Goal: Task Accomplishment & Management: Manage account settings

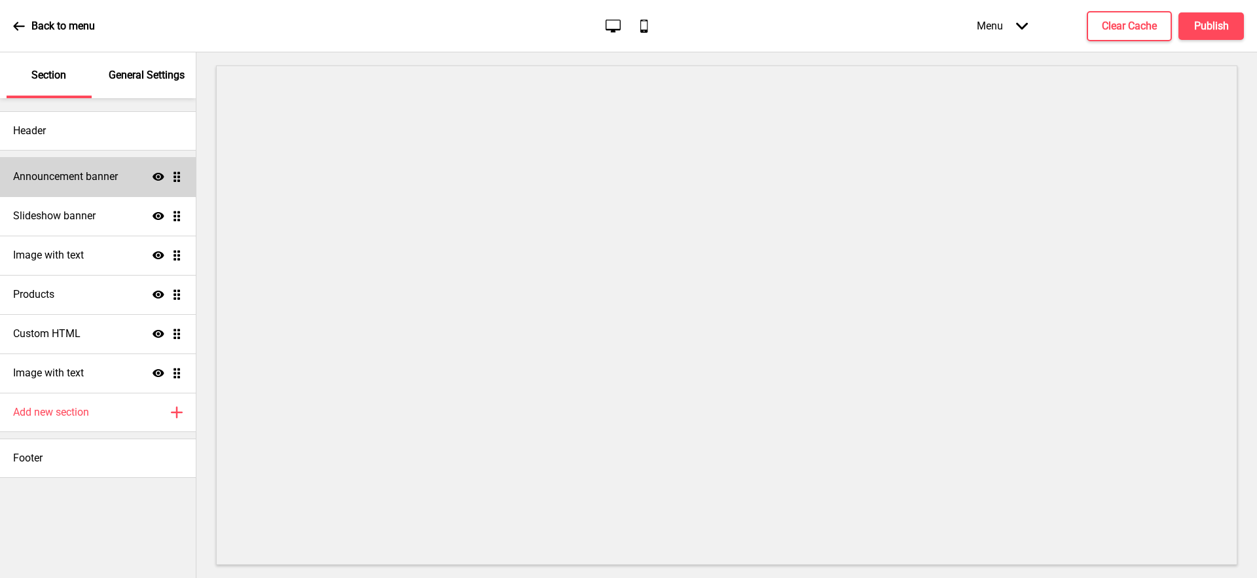
click at [104, 193] on div "Announcement banner Show Drag" at bounding box center [98, 176] width 196 height 39
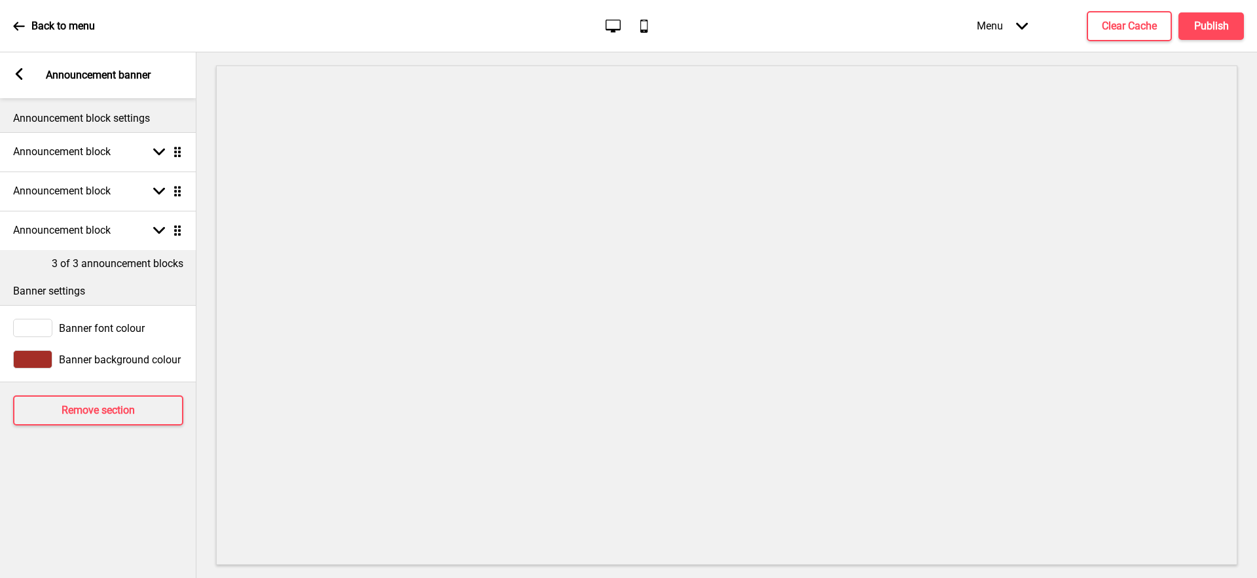
click at [39, 79] on div "Arrow left Announcement banner" at bounding box center [98, 75] width 196 height 46
drag, startPoint x: 24, startPoint y: 63, endPoint x: 25, endPoint y: 71, distance: 7.2
click at [25, 69] on div "Arrow left Announcement banner" at bounding box center [98, 75] width 196 height 46
click at [25, 71] on div "Arrow left Announcement banner" at bounding box center [98, 75] width 196 height 46
click at [17, 75] on icon at bounding box center [19, 74] width 7 height 12
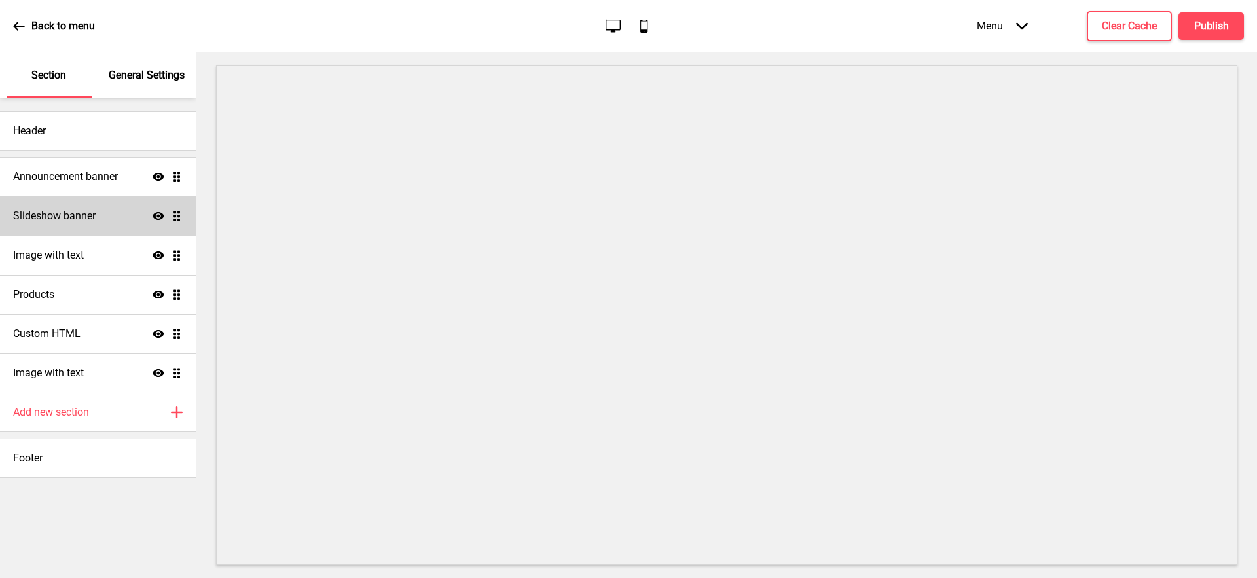
click at [96, 215] on div "Slideshow banner Show Drag" at bounding box center [98, 215] width 196 height 39
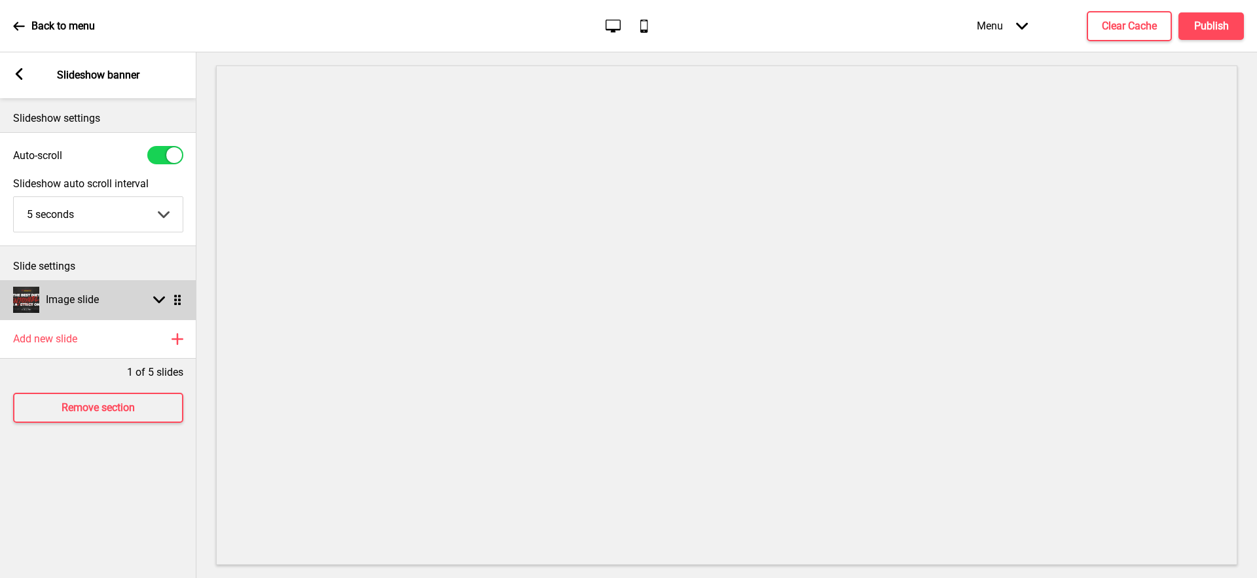
click at [159, 297] on rect at bounding box center [159, 300] width 12 height 12
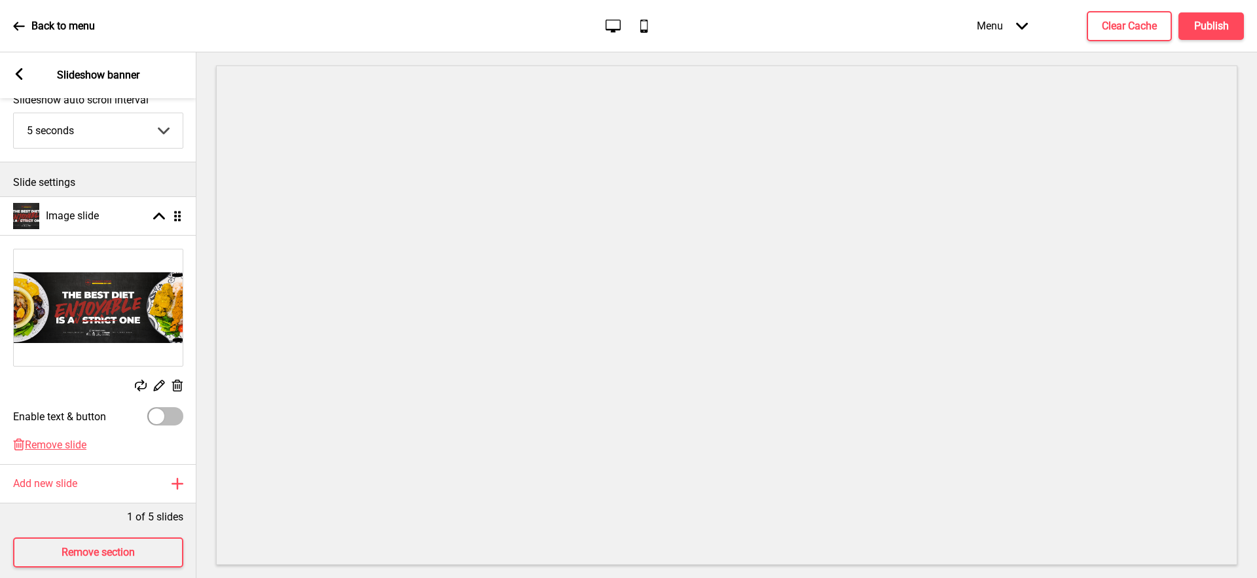
scroll to position [99, 0]
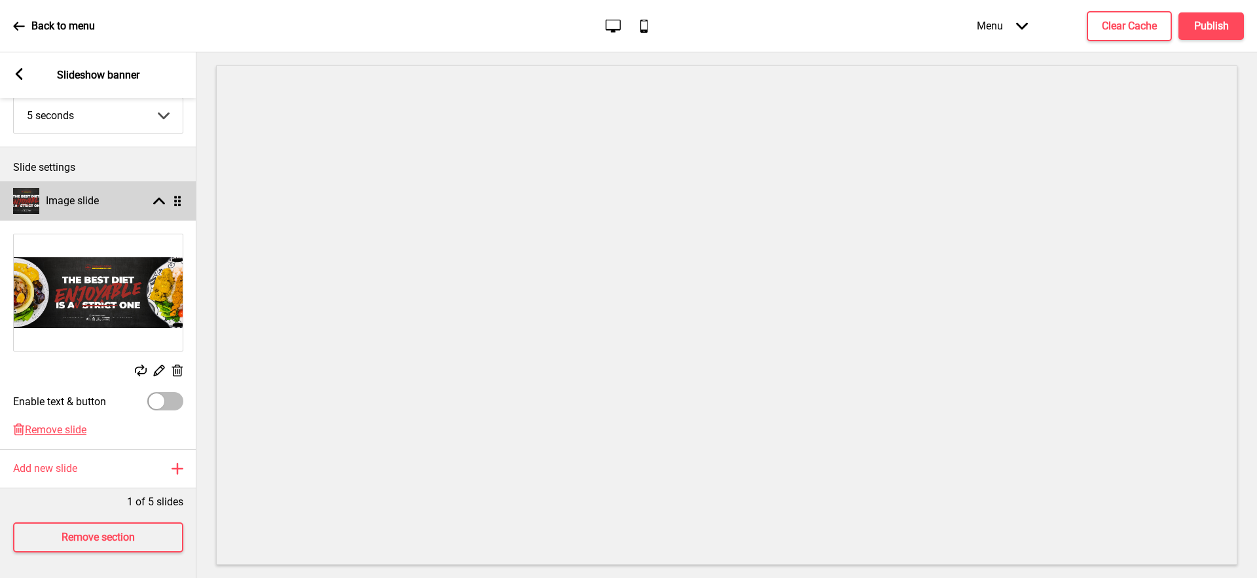
click at [158, 202] on rect at bounding box center [159, 201] width 12 height 12
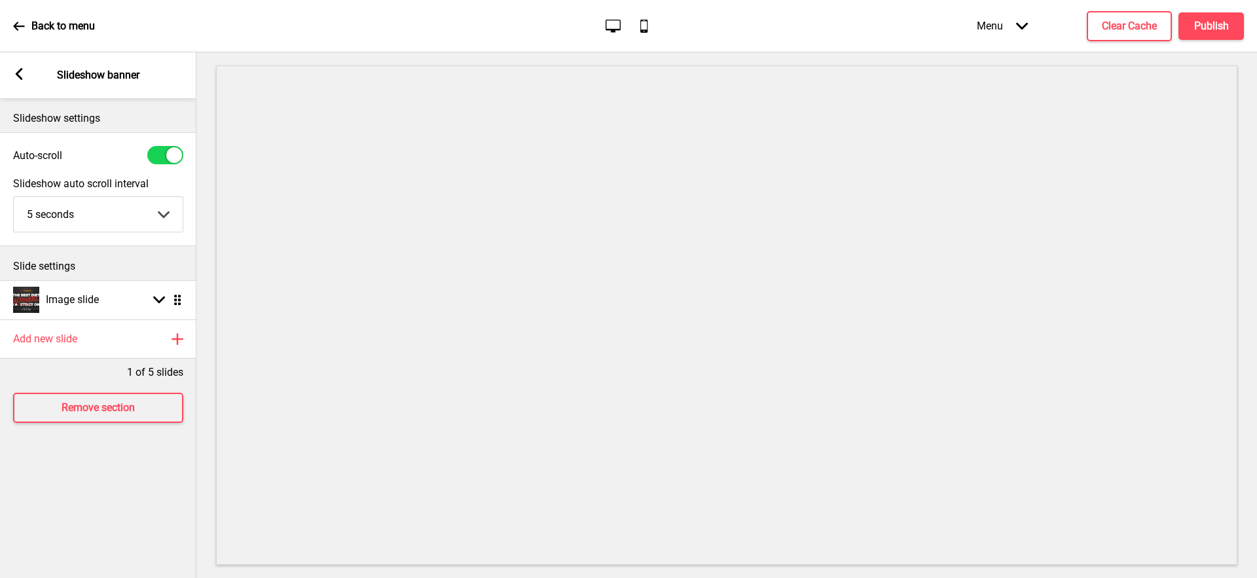
scroll to position [0, 0]
click at [32, 85] on div "Arrow left Slideshow banner" at bounding box center [98, 75] width 196 height 46
click at [1130, 21] on h4 "Clear Cache" at bounding box center [1129, 26] width 55 height 14
click at [18, 80] on div "Arrow left" at bounding box center [19, 75] width 12 height 14
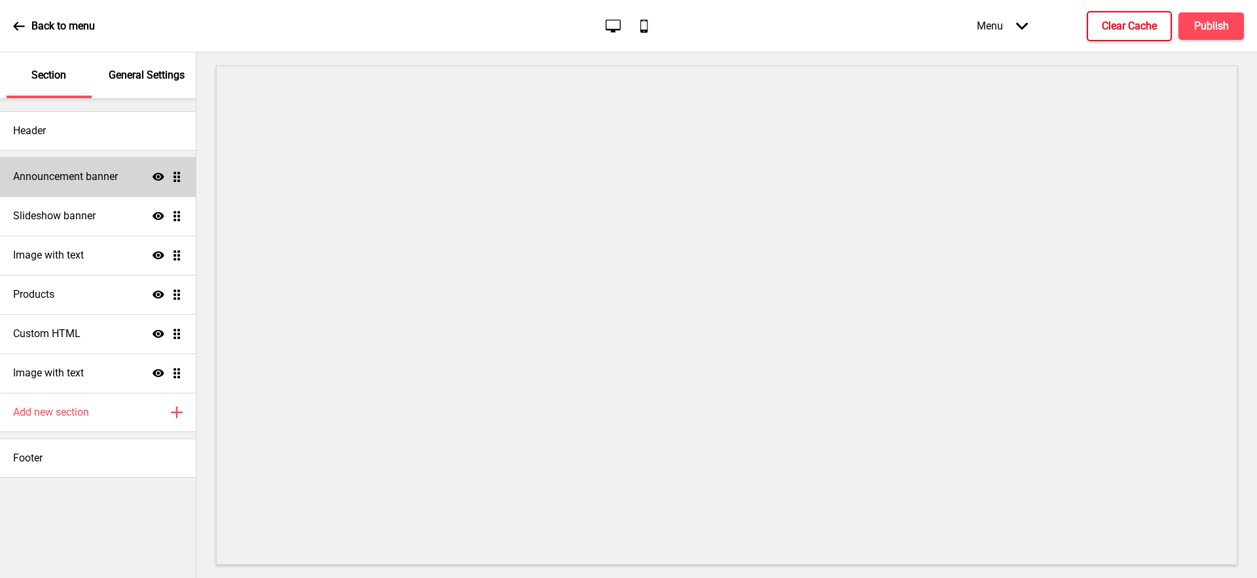
click at [118, 177] on h4 "Announcement banner" at bounding box center [65, 177] width 105 height 14
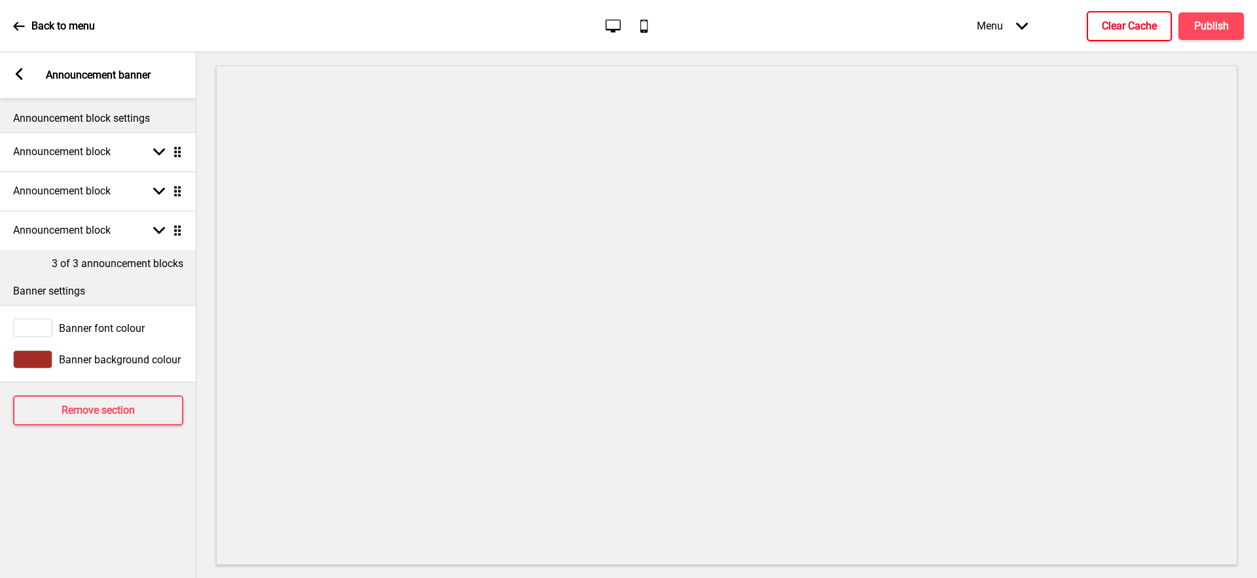
click at [22, 79] on icon at bounding box center [19, 74] width 7 height 12
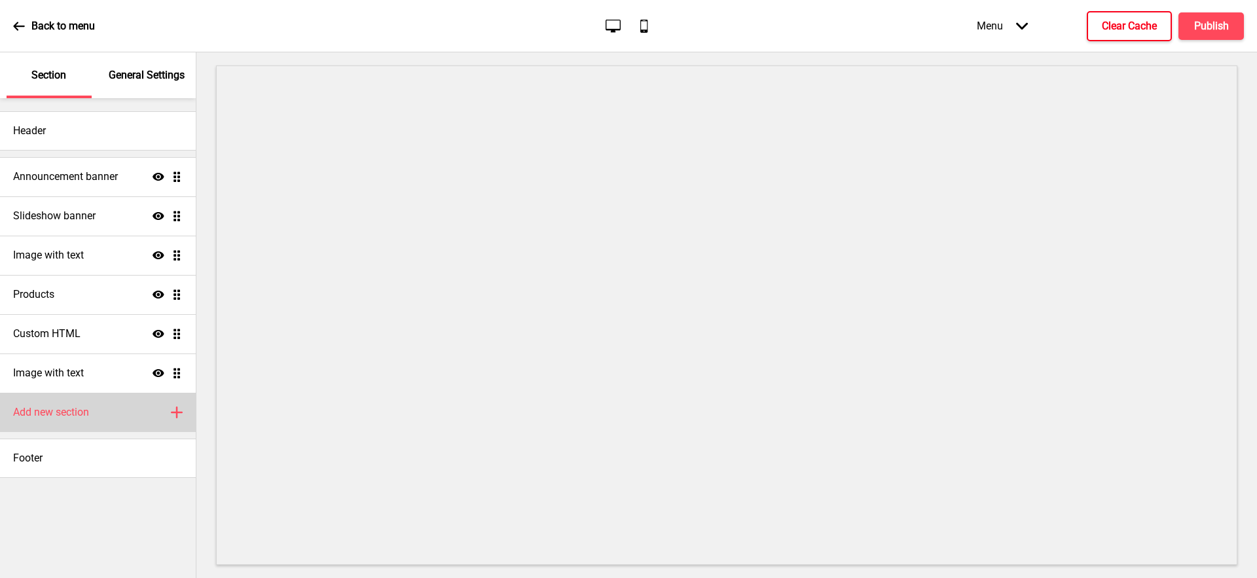
click at [135, 418] on div "Add new section Plus" at bounding box center [98, 412] width 196 height 39
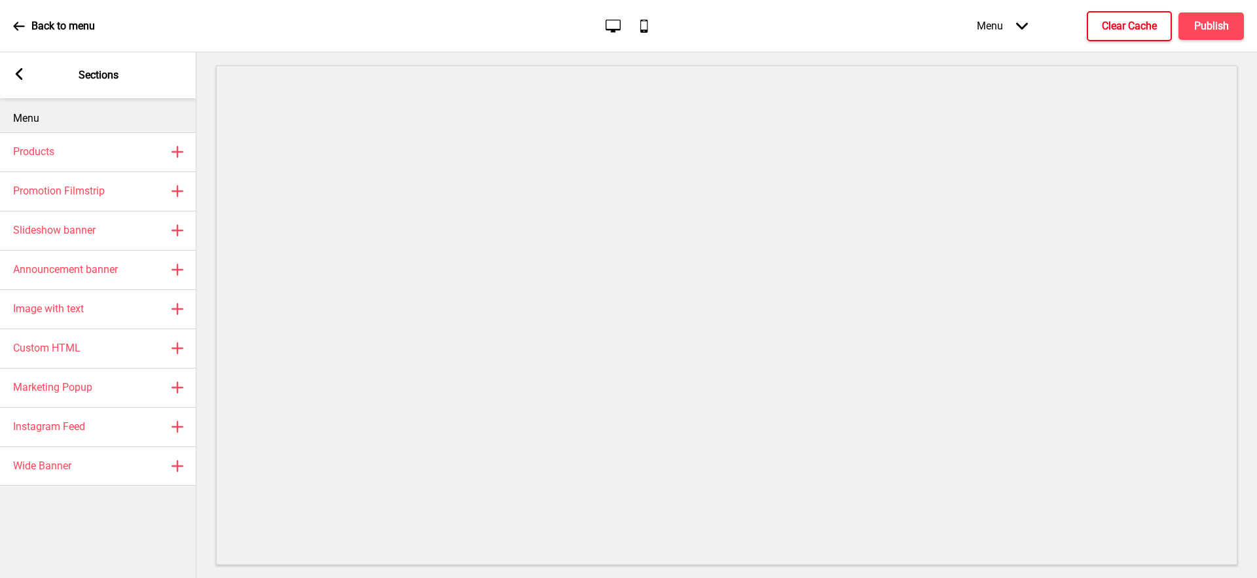
click at [25, 76] on div "Arrow left Sections" at bounding box center [98, 75] width 196 height 46
click at [17, 76] on icon at bounding box center [19, 74] width 7 height 12
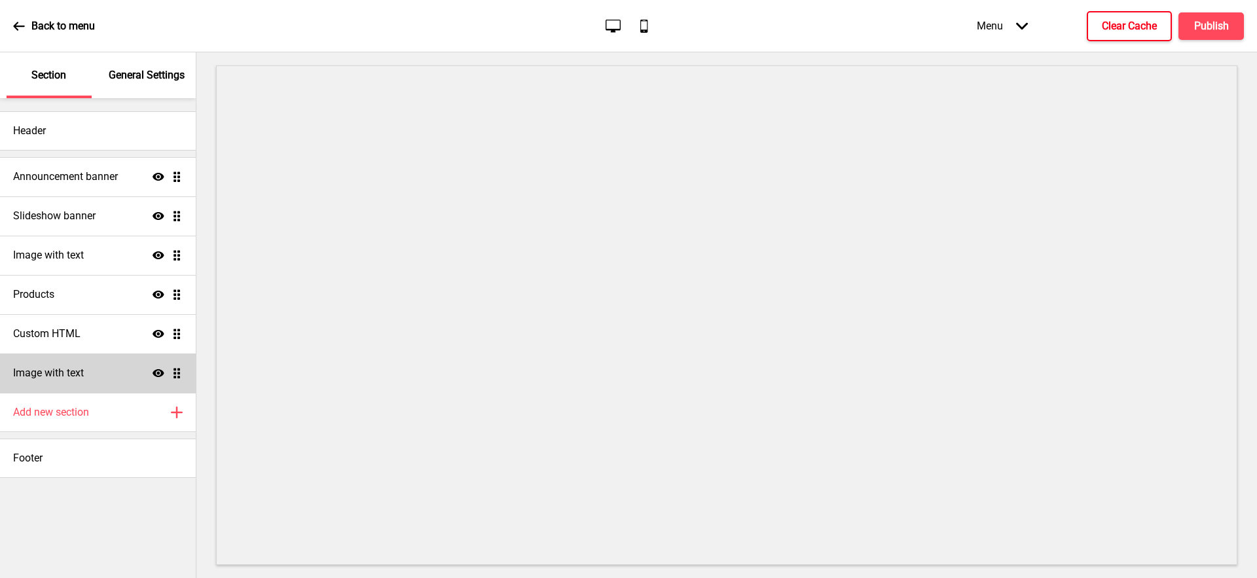
click at [88, 370] on div "Image with text Show Drag" at bounding box center [98, 372] width 196 height 39
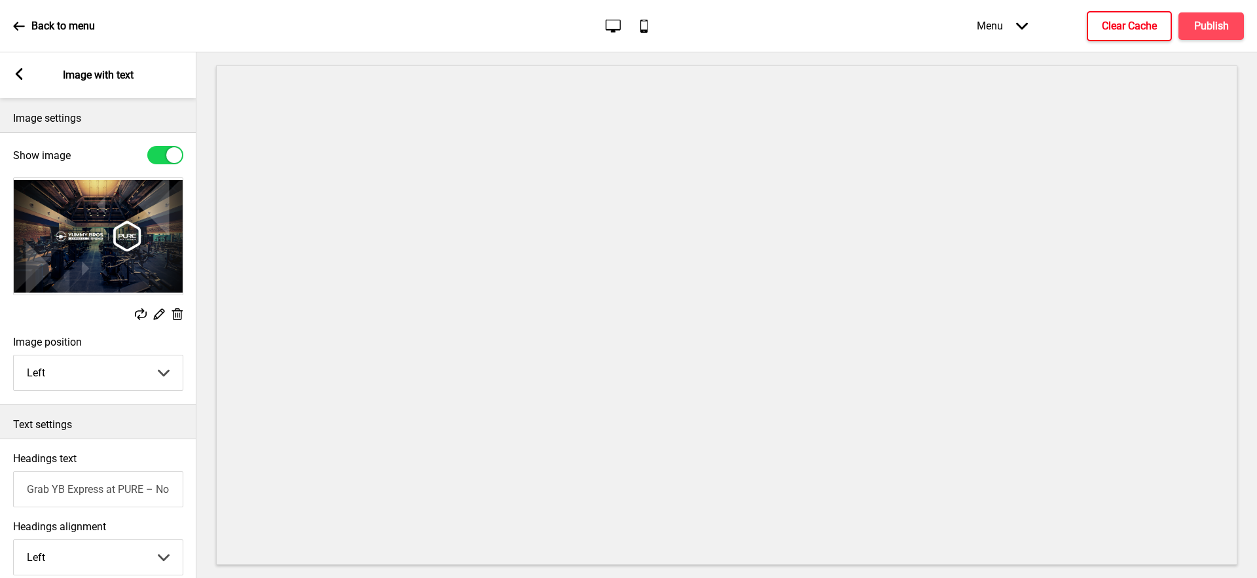
click at [20, 72] on rect at bounding box center [19, 74] width 12 height 12
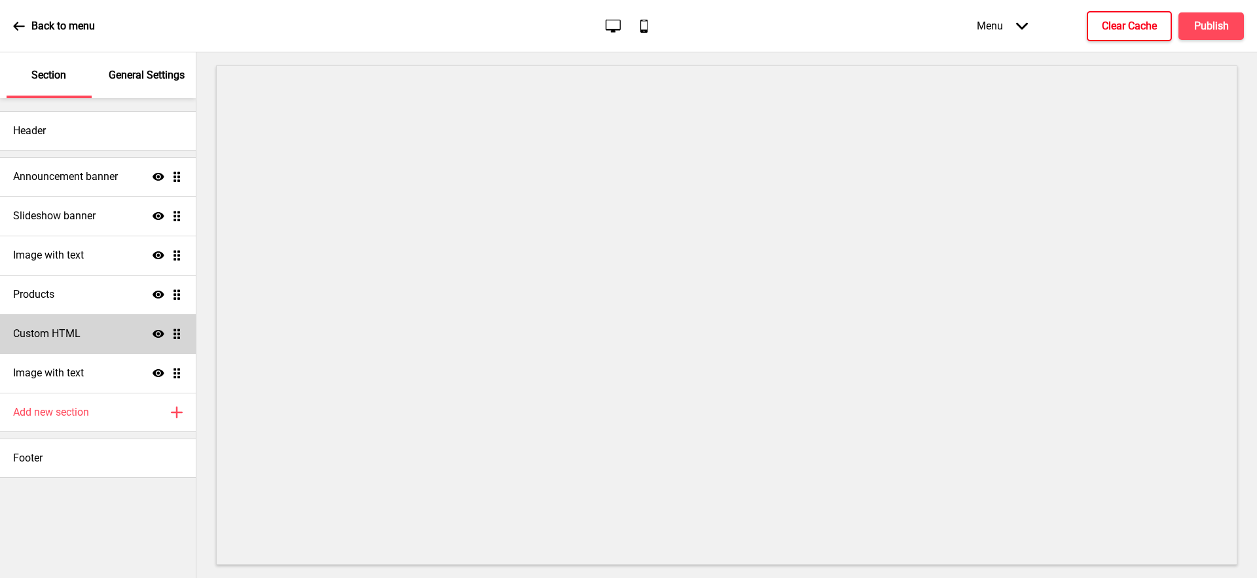
click at [94, 331] on div "Custom HTML Show Drag" at bounding box center [98, 333] width 196 height 39
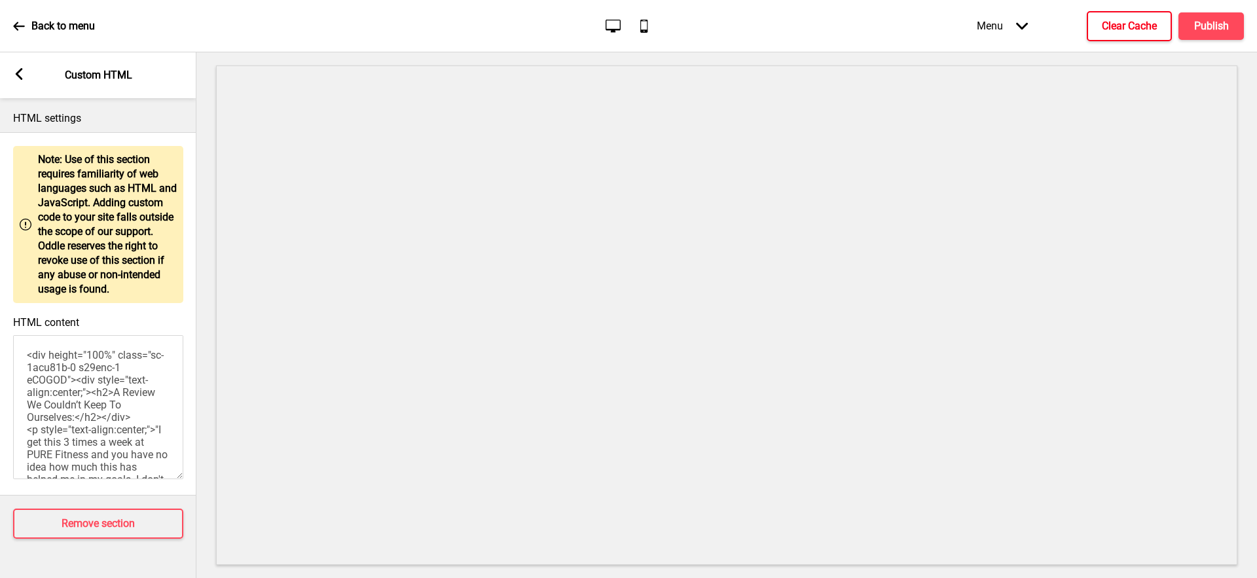
drag, startPoint x: 116, startPoint y: 392, endPoint x: 115, endPoint y: 385, distance: 7.2
click at [115, 386] on textarea "<div height="100%" class="sc-1acu81b-0 s29enc-1 eCOGOD"><div style="text-align:…" at bounding box center [98, 407] width 170 height 144
click at [83, 364] on textarea "<div height="100%" class="sc-1acu81b-0 s29enc-1 eCOGOD"><div style="text-align:…" at bounding box center [98, 407] width 170 height 144
click at [50, 354] on textarea "<div height="100%" class="sc-1acu81b-0 s29enc-1 eCOGOD"><div style="text-align:…" at bounding box center [98, 407] width 170 height 144
click at [130, 378] on textarea "<div height="100%" class="sc-1acu81b-0 s29enc-1 eCOGOD"><div style="text-align:…" at bounding box center [98, 407] width 170 height 144
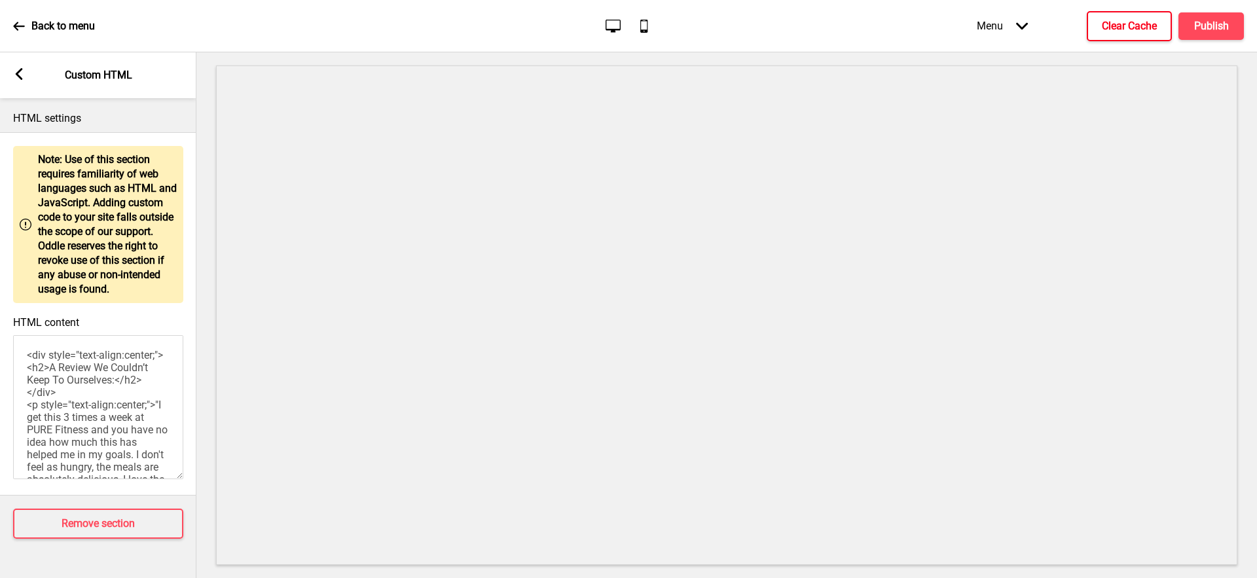
scroll to position [119, 0]
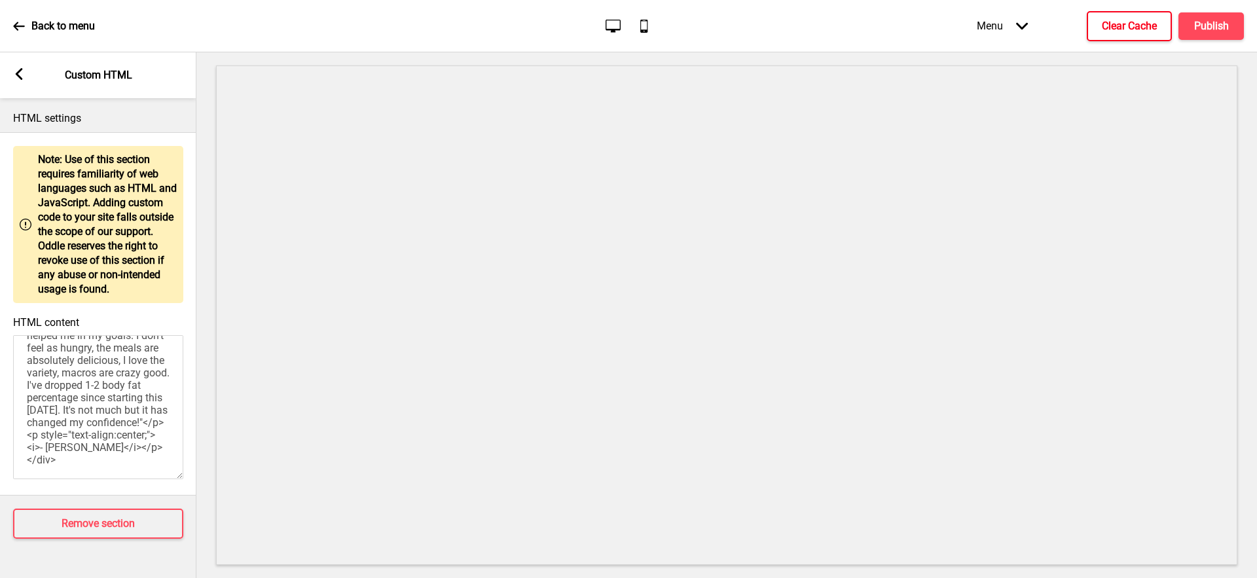
click at [151, 458] on textarea "<div style="text-align:center;"><h2>A Review We Couldn’t Keep To Ourselves:</h2…" at bounding box center [98, 407] width 170 height 144
type textarea "<div height="100%" class="sc-1acu81b-0 s29enc-1 eCOGOD"><div style="text-align:…"
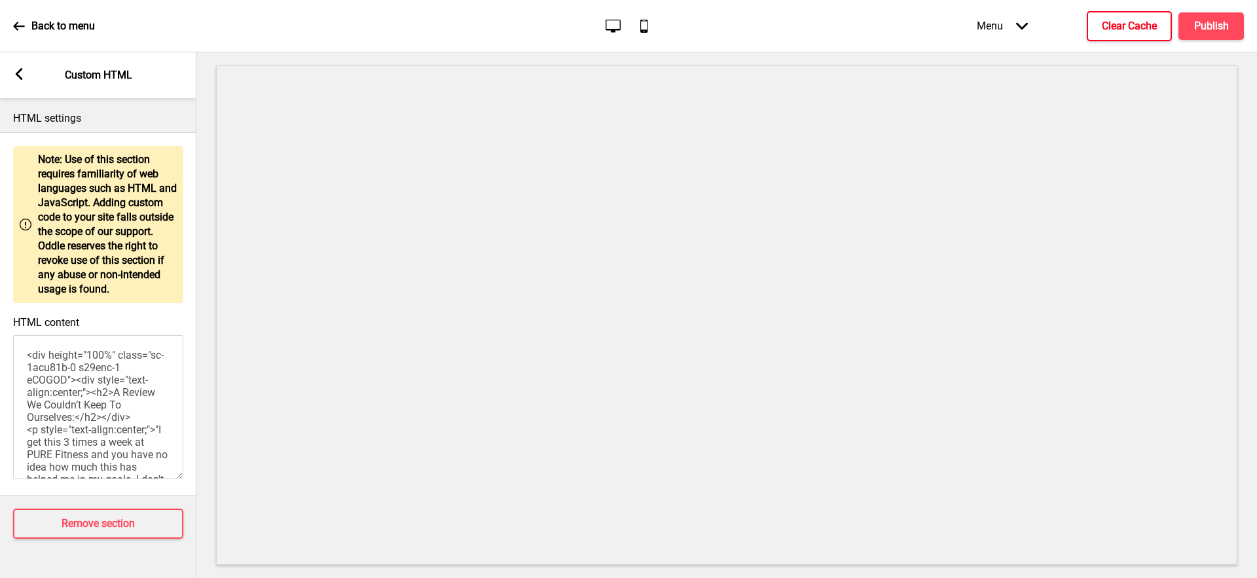
click at [140, 424] on textarea "<div height="100%" class="sc-1acu81b-0 s29enc-1 eCOGOD"><div style="text-align:…" at bounding box center [98, 407] width 170 height 144
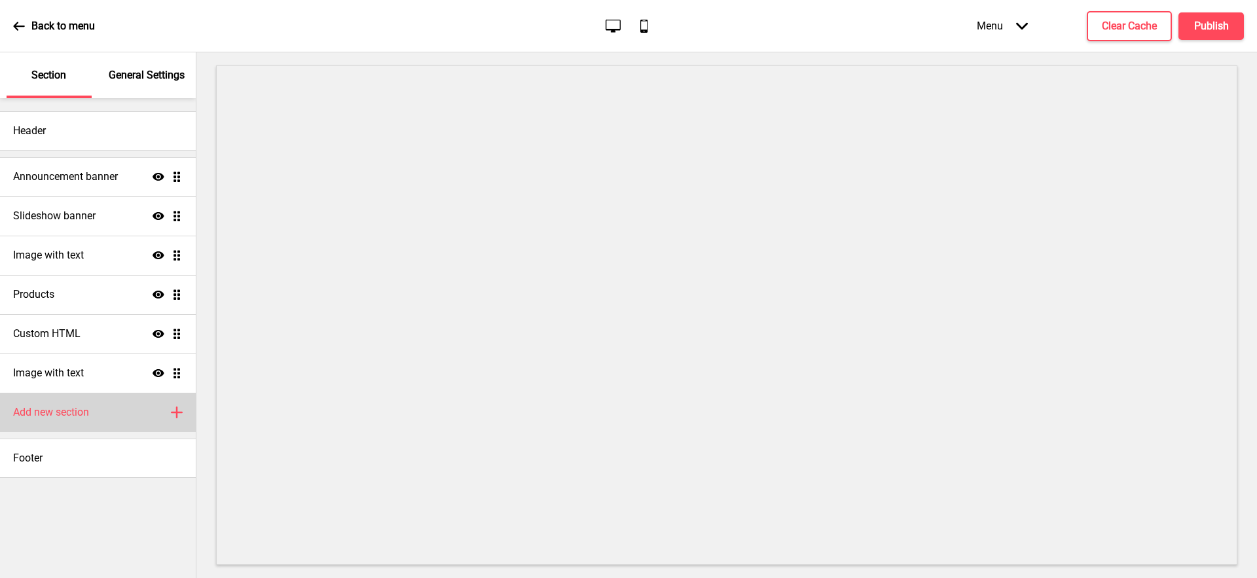
click at [82, 408] on h4 "Add new section" at bounding box center [51, 412] width 76 height 14
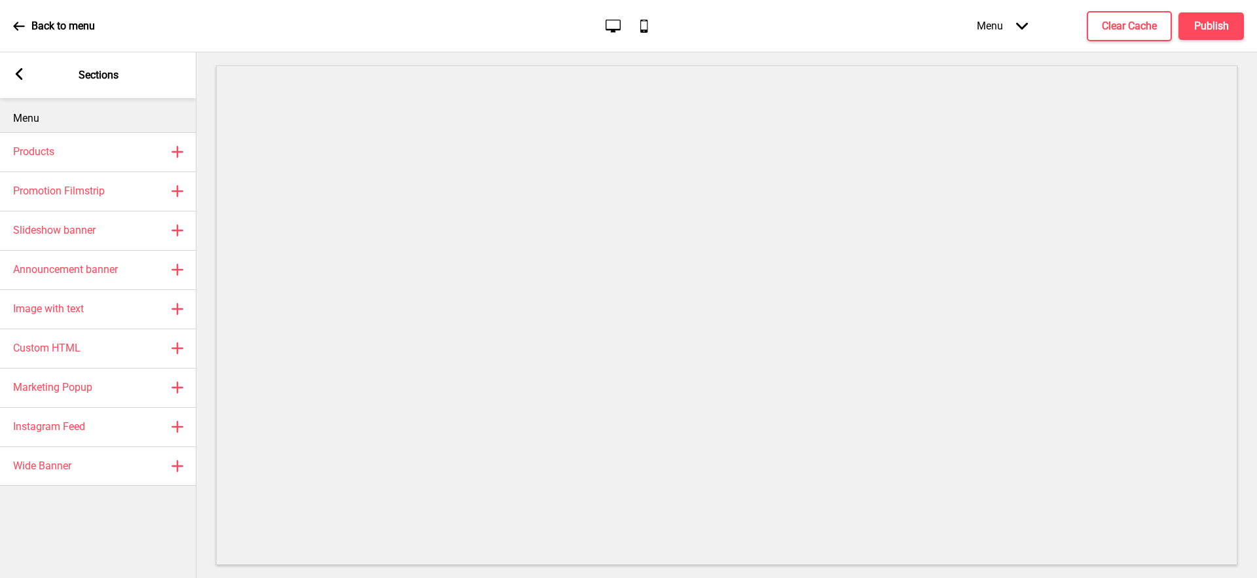
click at [17, 79] on rect at bounding box center [19, 74] width 12 height 12
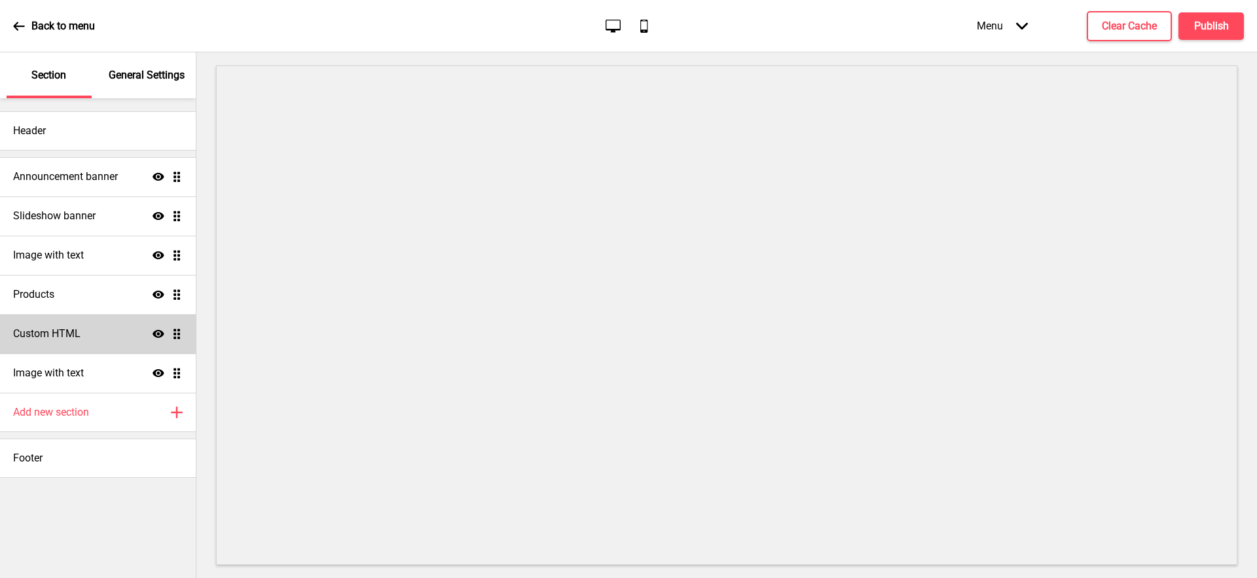
click at [90, 337] on div "Custom HTML Show Drag" at bounding box center [98, 333] width 196 height 39
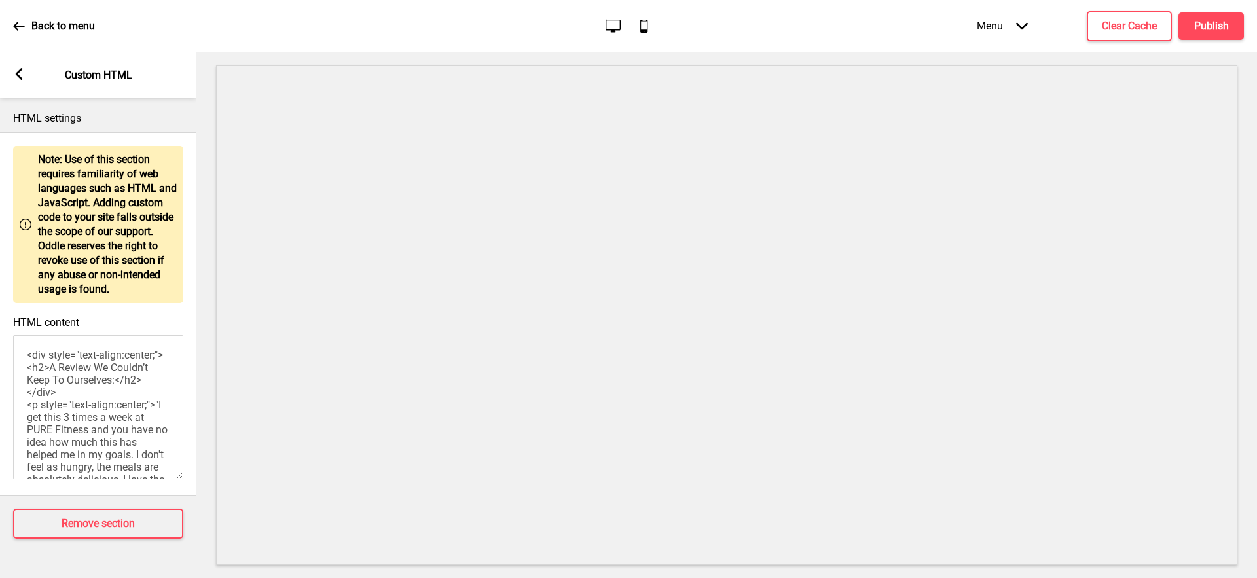
drag, startPoint x: 97, startPoint y: 366, endPoint x: 132, endPoint y: 389, distance: 42.1
click at [98, 367] on textarea "<div style="text-align:center;"><h2>A Review We Couldn’t Keep To Ourselves:</h2…" at bounding box center [98, 407] width 170 height 144
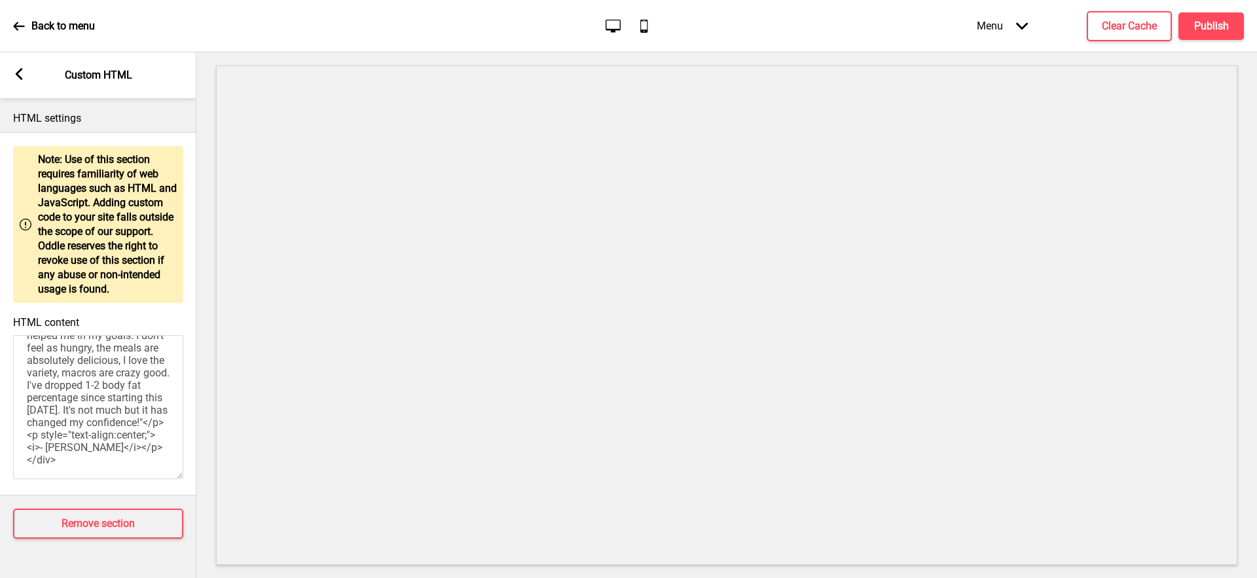
click at [130, 400] on textarea "<div style="text-align:center;"><h2>A Review We Couldn’t Keep To Ourselves:</h2…" at bounding box center [98, 407] width 170 height 144
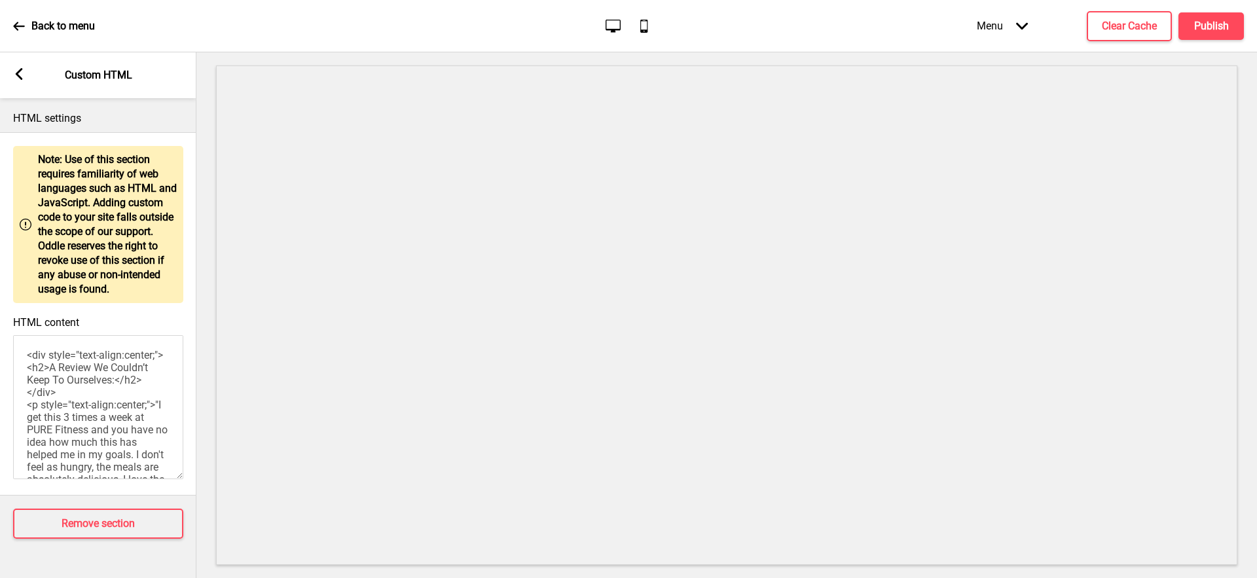
click at [94, 368] on textarea "<div style="text-align:center;"><h2>A Review We Couldn’t Keep To Ourselves:</h2…" at bounding box center [98, 407] width 170 height 144
click at [113, 403] on textarea "<div style="text-align:center;"><h2>A Review We Couldn’t Keep To Ourselves:</h2…" at bounding box center [98, 407] width 170 height 144
click at [44, 355] on textarea "<div style="text-align:center;"><h2>A Review We Couldn’t Keep To Ourselves:</h2…" at bounding box center [98, 407] width 170 height 144
drag, startPoint x: 39, startPoint y: 355, endPoint x: 108, endPoint y: 369, distance: 70.7
click at [40, 355] on textarea "<div style="text-align:center;"><h2>A Review We Couldn’t Keep To Ourselves:</h2…" at bounding box center [98, 407] width 170 height 144
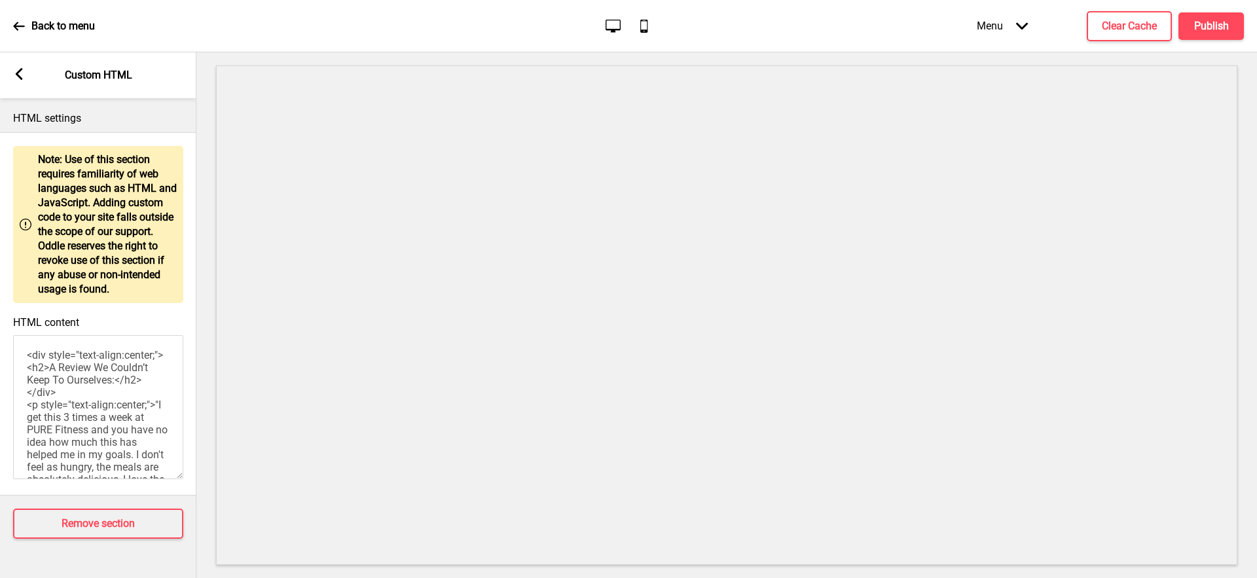
paste textarea "<div class="mx-auto max-w-[calc(100vw-16px)] pl-2 pr-2 lg:max-w-[1200px] lg:pl-…"
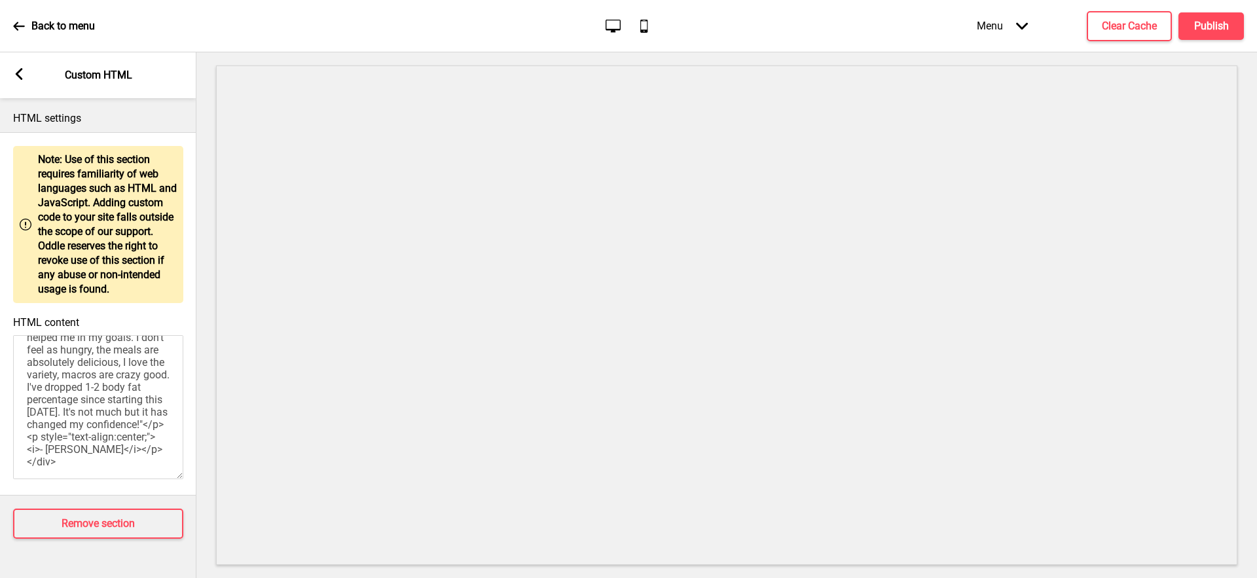
click at [164, 456] on textarea "<div class="mx-auto max-w-[calc(100vw-16px)] pl-2 pr-2 lg:max-w-[1200px] lg:pl-…" at bounding box center [98, 407] width 170 height 144
type textarea "<div class="mx-auto max-w-[calc(100vw-16px)] pl-2 pr-2 lg:max-w-[1200px] lg:pl-…"
click at [1200, 35] on button "Publish" at bounding box center [1210, 25] width 65 height 27
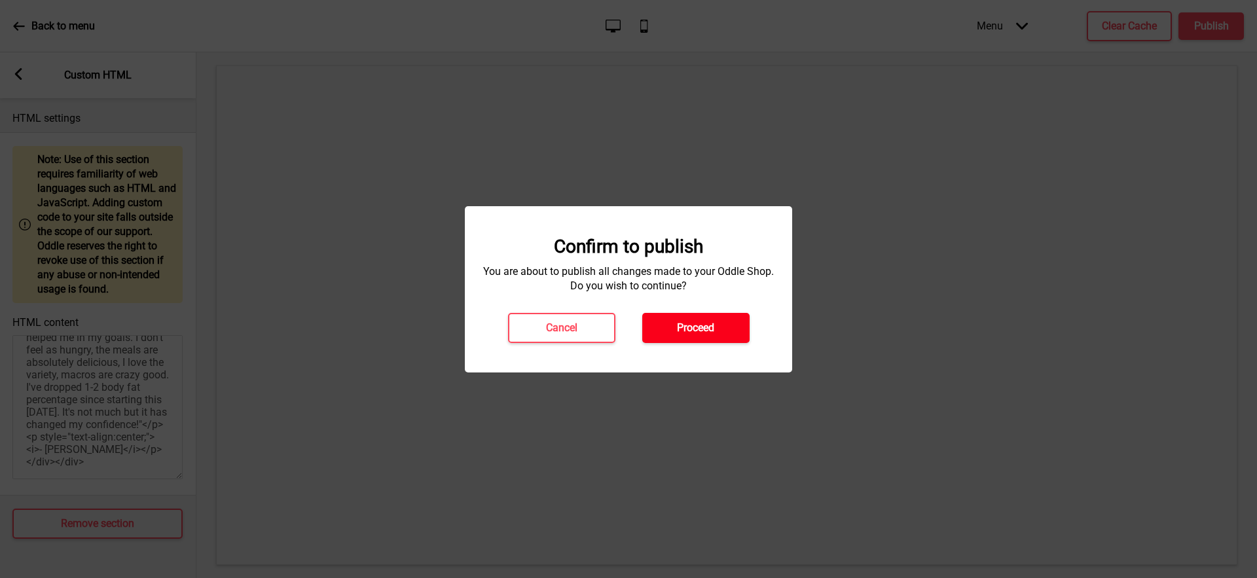
click at [689, 331] on h4 "Proceed" at bounding box center [695, 328] width 37 height 14
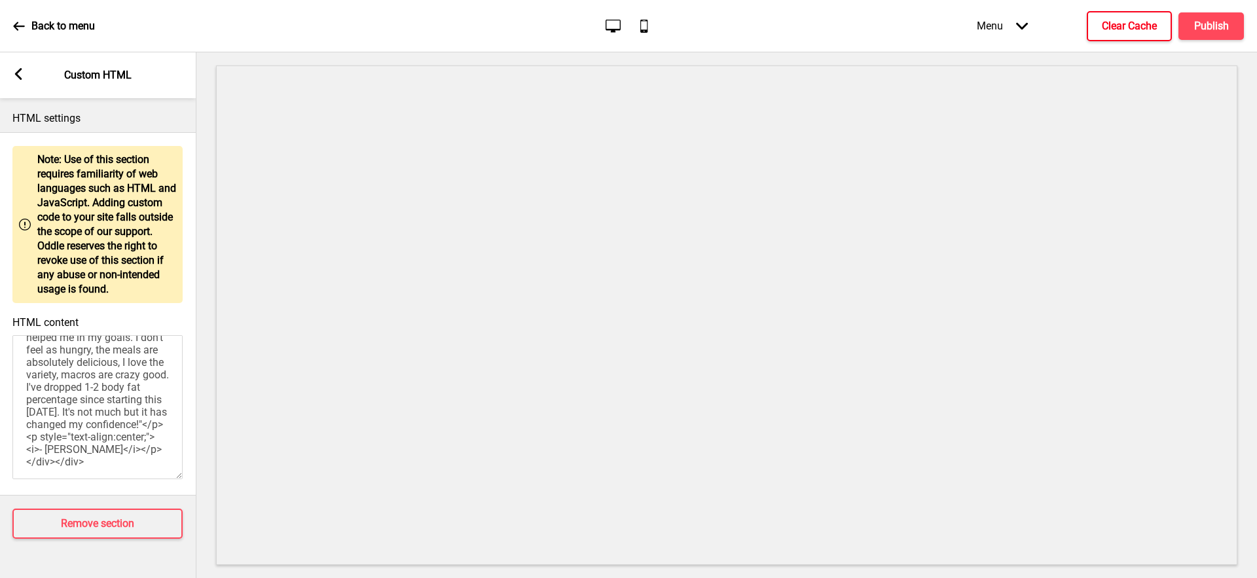
click at [1104, 27] on h4 "Clear Cache" at bounding box center [1129, 26] width 55 height 14
click at [26, 79] on div "Arrow left Custom HTML" at bounding box center [97, 75] width 196 height 46
click at [20, 77] on icon at bounding box center [18, 74] width 7 height 12
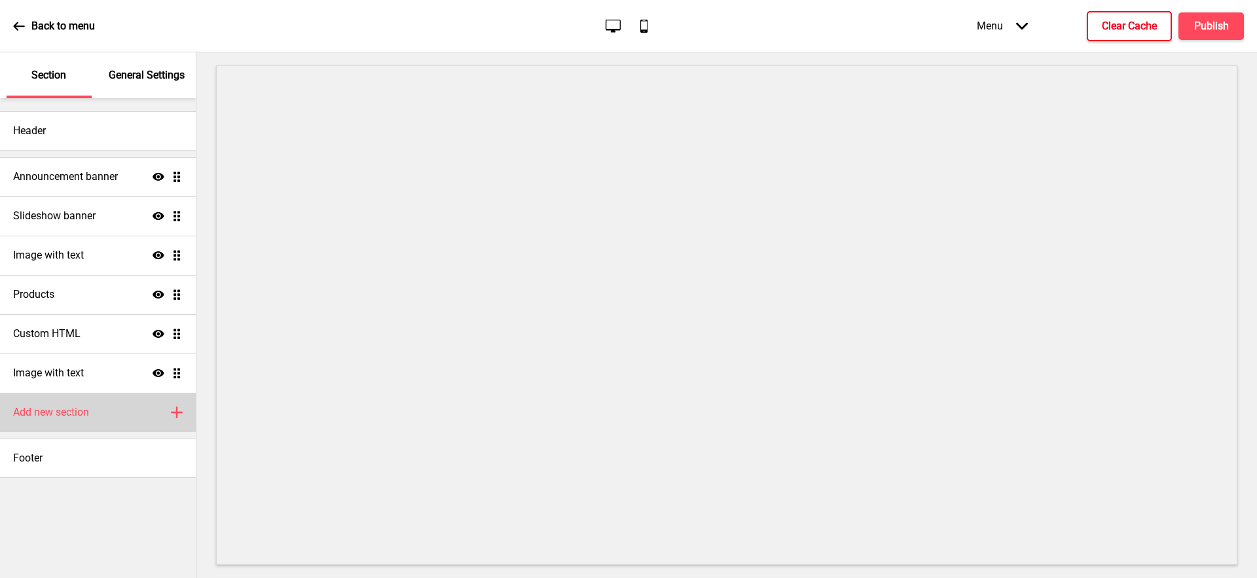
click at [107, 401] on div "Add new section Plus" at bounding box center [98, 412] width 196 height 39
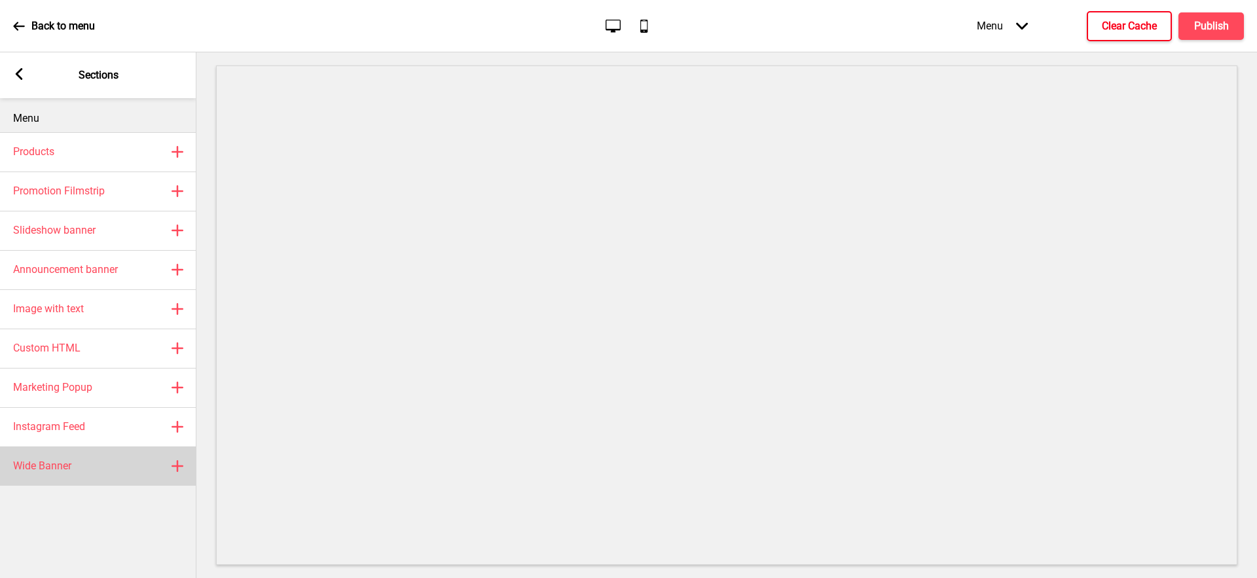
click at [120, 479] on div "Wide Banner Plus" at bounding box center [98, 465] width 196 height 39
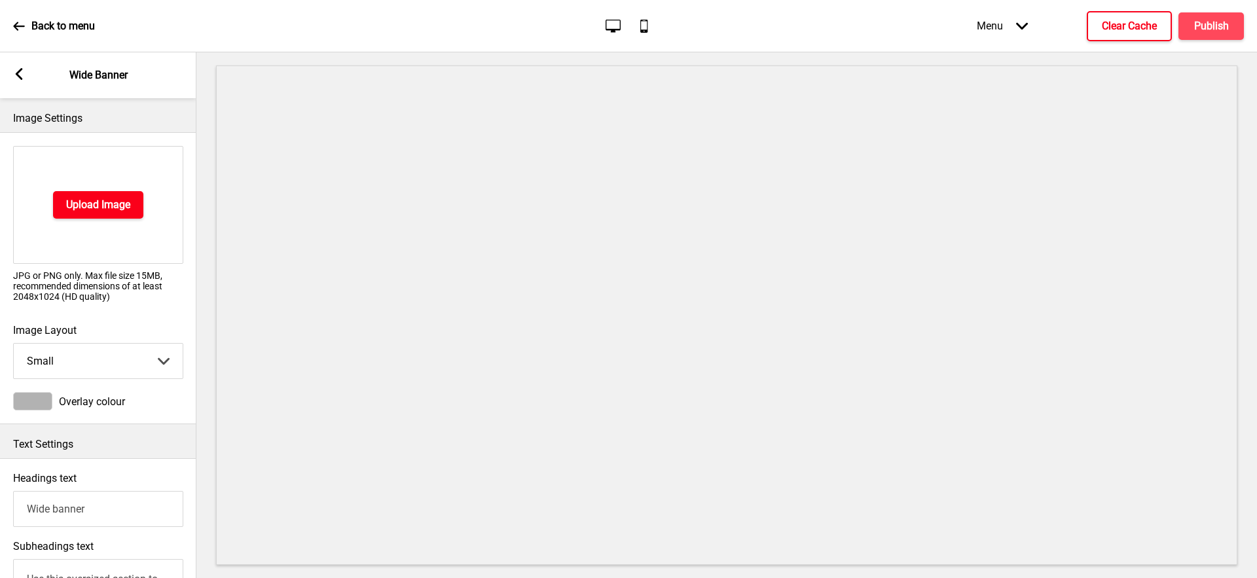
click at [124, 204] on h4 "Upload Image" at bounding box center [98, 205] width 64 height 14
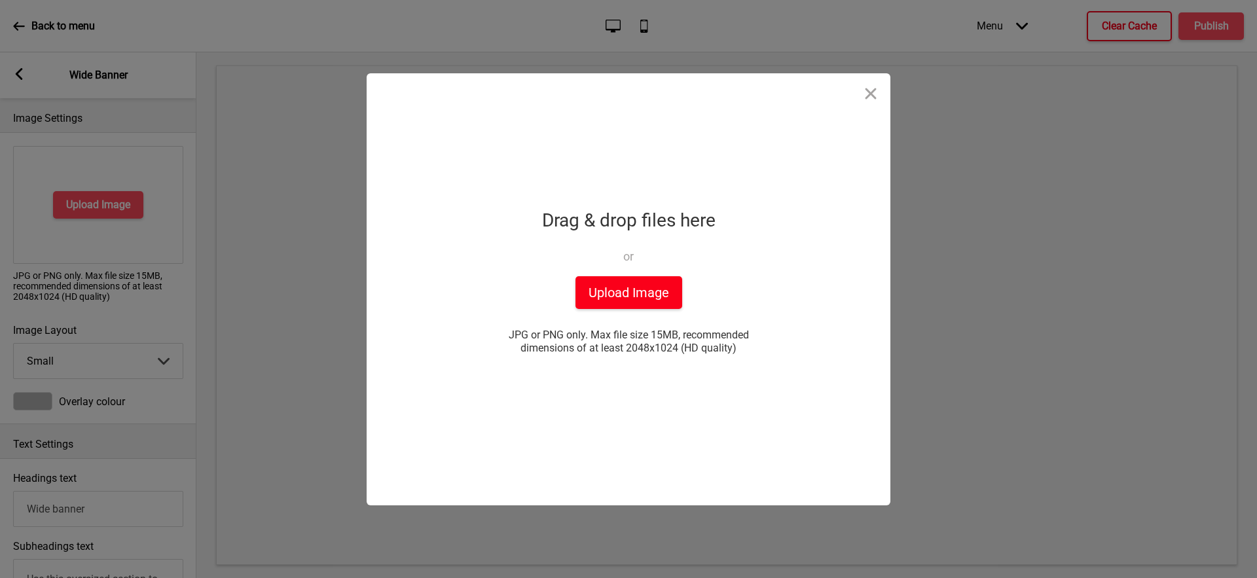
click at [581, 291] on button "Upload Image" at bounding box center [628, 292] width 107 height 33
click at [587, 397] on div "Drop a file here Drag & drop files here or Upload files from your computer Uplo…" at bounding box center [628, 289] width 327 height 432
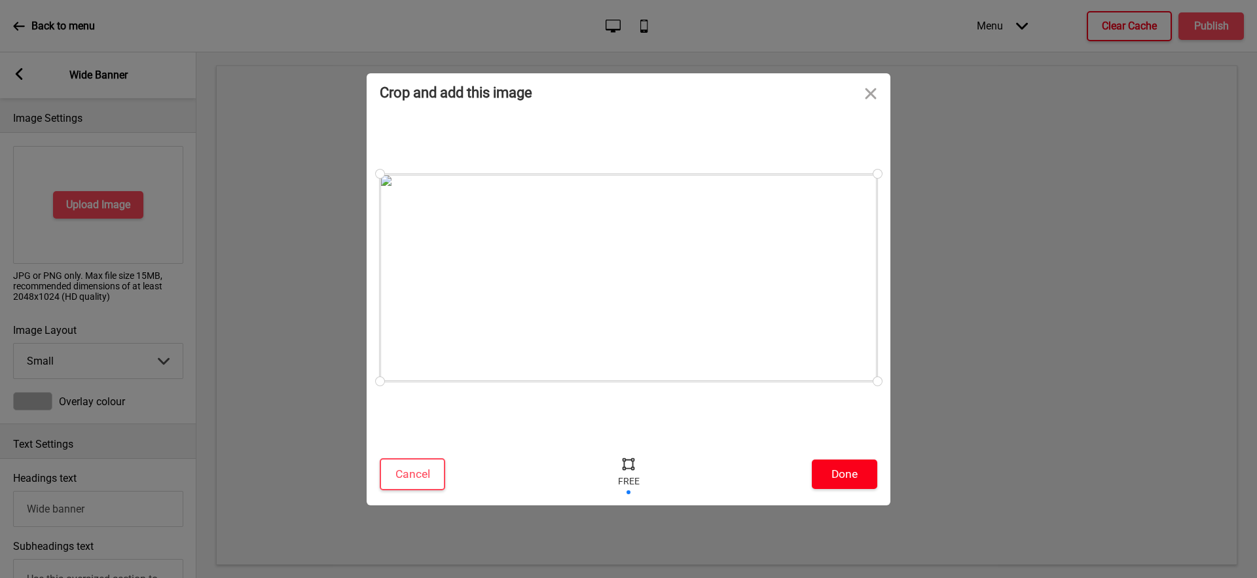
click at [844, 478] on button "Done" at bounding box center [844, 473] width 65 height 29
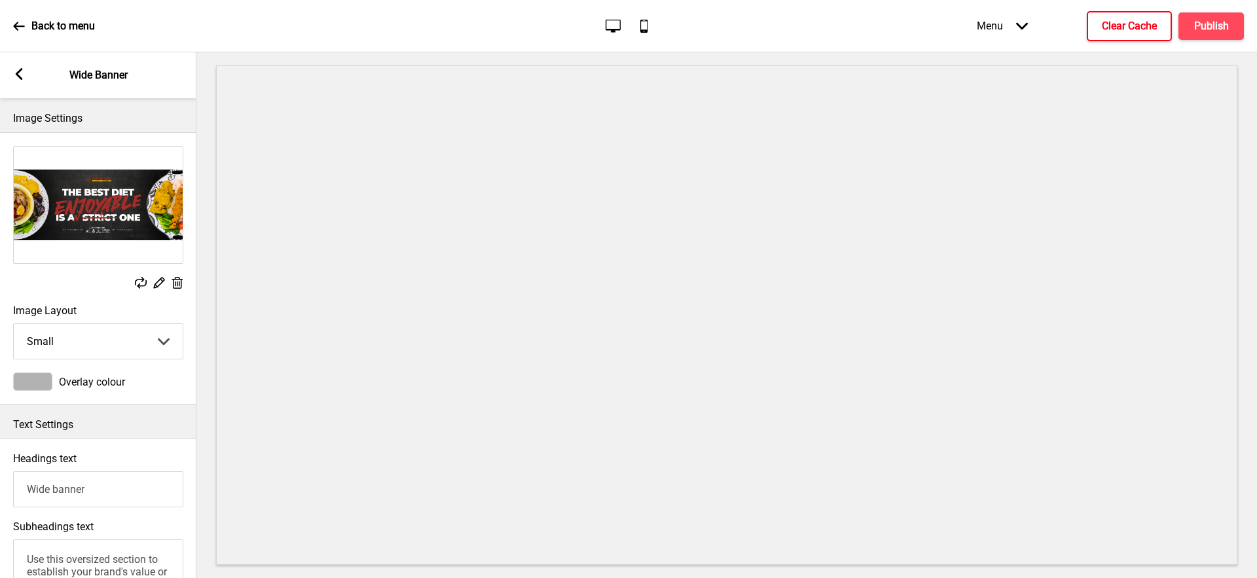
click at [164, 341] on select "Small Medium Large" at bounding box center [98, 341] width 169 height 35
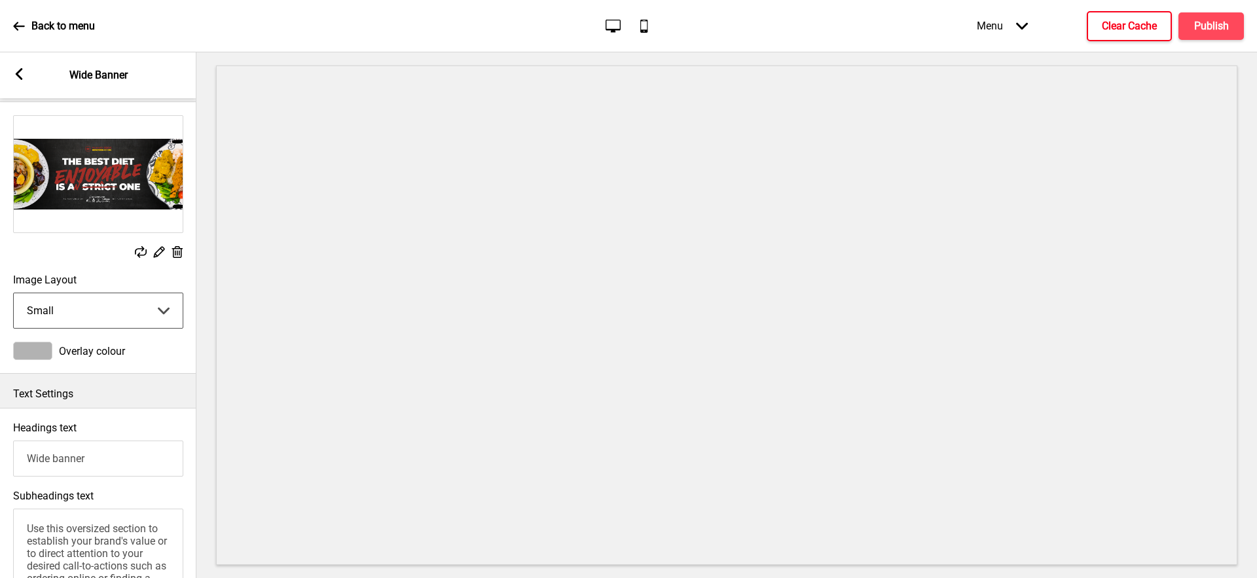
click at [113, 309] on select "Small Medium Large" at bounding box center [98, 310] width 169 height 35
select select "large"
click at [14, 293] on select "Small Medium Large" at bounding box center [98, 310] width 169 height 35
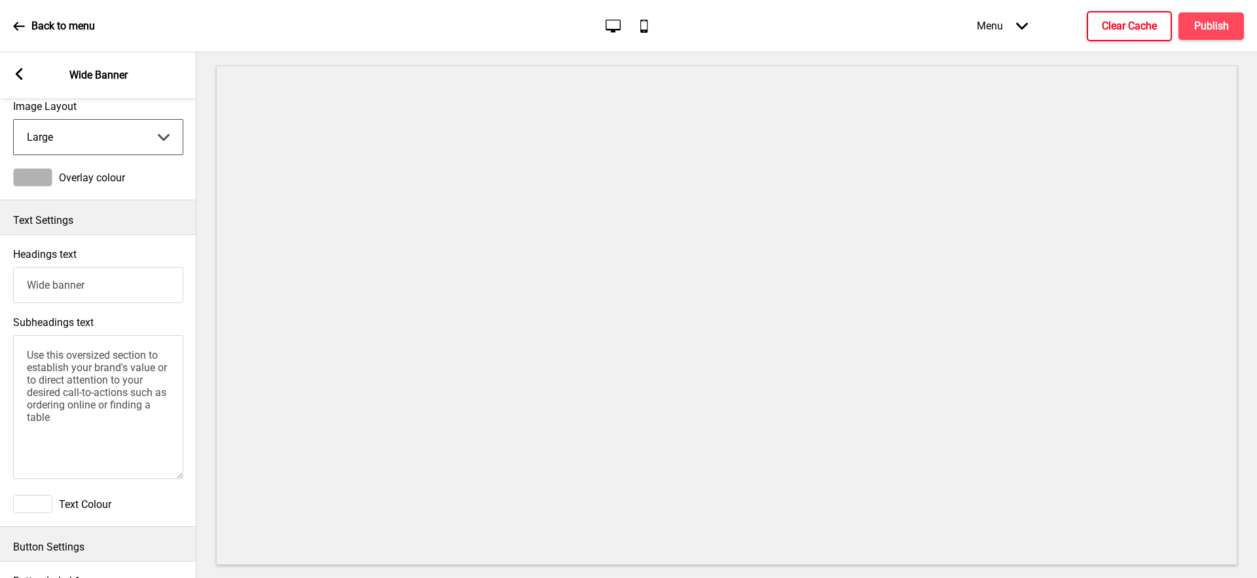
scroll to position [90, 0]
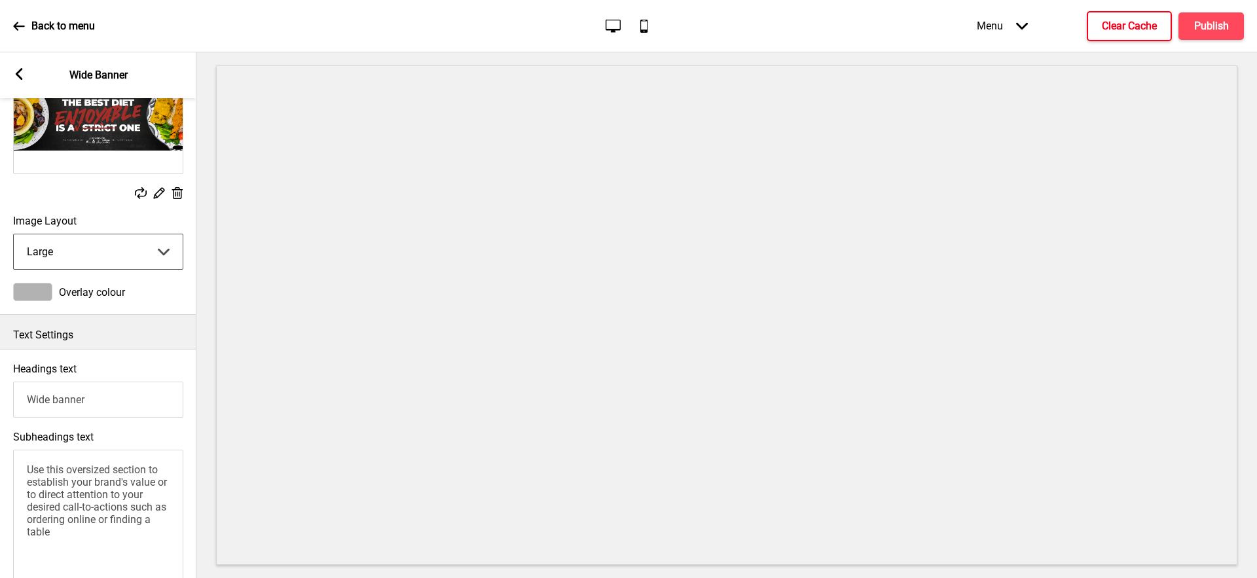
click at [41, 293] on div at bounding box center [32, 292] width 39 height 18
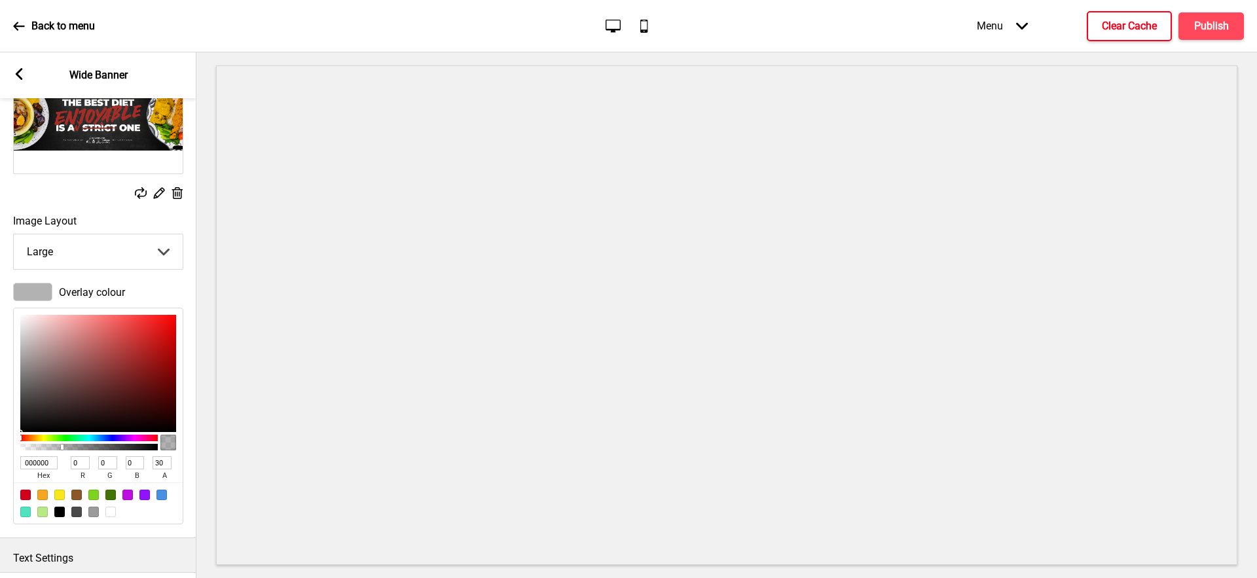
click at [162, 461] on input "30" at bounding box center [162, 462] width 19 height 13
type input "5"
type input "TRANSPARENT"
type input "0"
drag, startPoint x: 67, startPoint y: 446, endPoint x: 0, endPoint y: 451, distance: 67.6
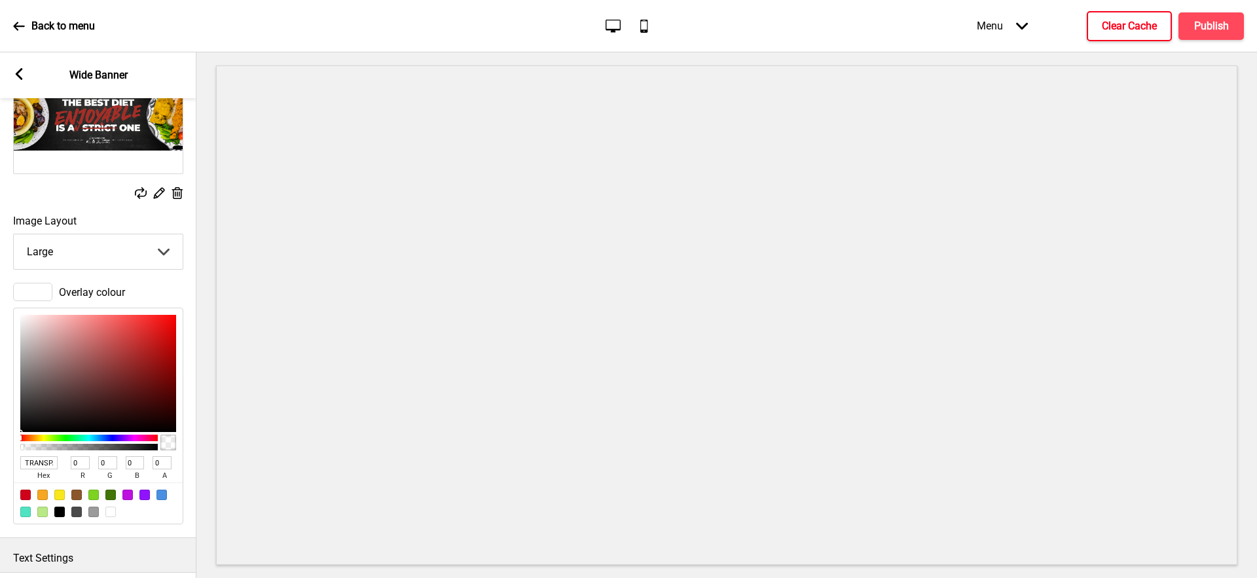
click at [0, 451] on div "Overlay colour TRANSPARENT hex 0 r 0 g 0 b 0 a" at bounding box center [98, 403] width 196 height 255
click at [160, 288] on div "Overlay colour" at bounding box center [98, 292] width 170 height 18
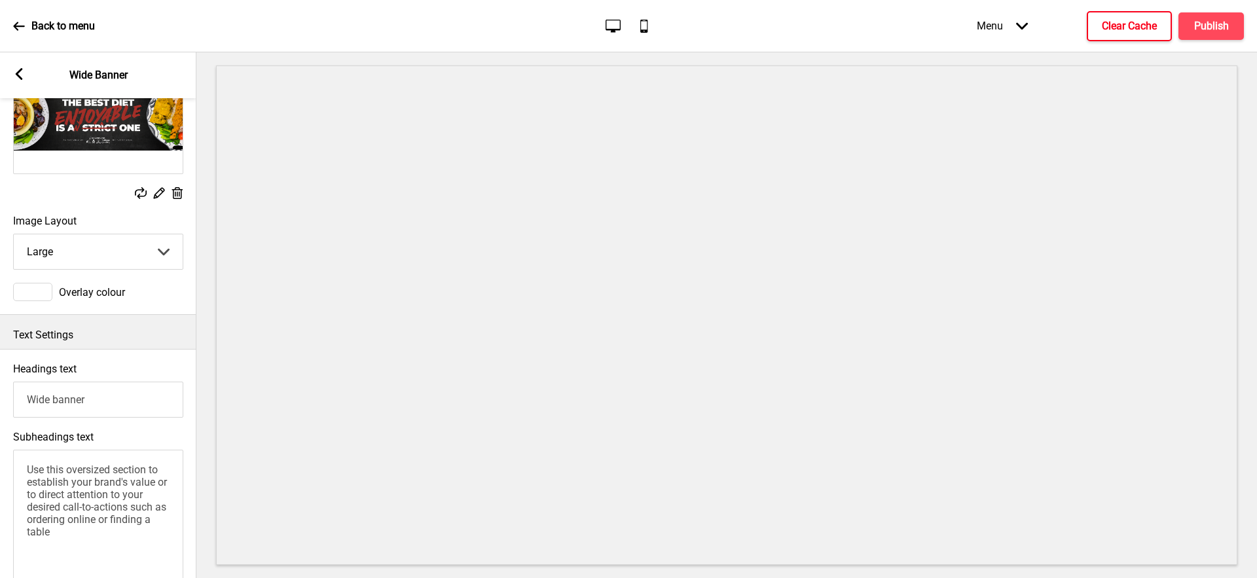
click at [117, 403] on input "Wide banner" at bounding box center [98, 400] width 170 height 36
click at [71, 473] on textarea "Use this oversized section to establish your brand's value or to direct attenti…" at bounding box center [98, 522] width 170 height 144
click at [139, 349] on div "Headings text Subheadings text Text Colour" at bounding box center [98, 495] width 196 height 293
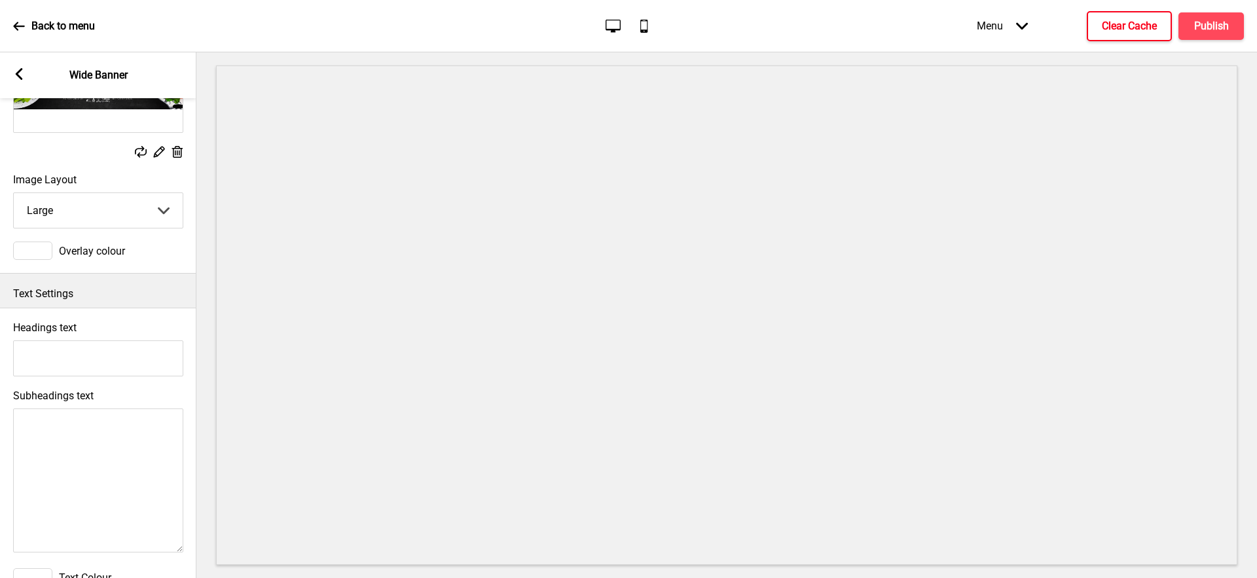
scroll to position [247, 0]
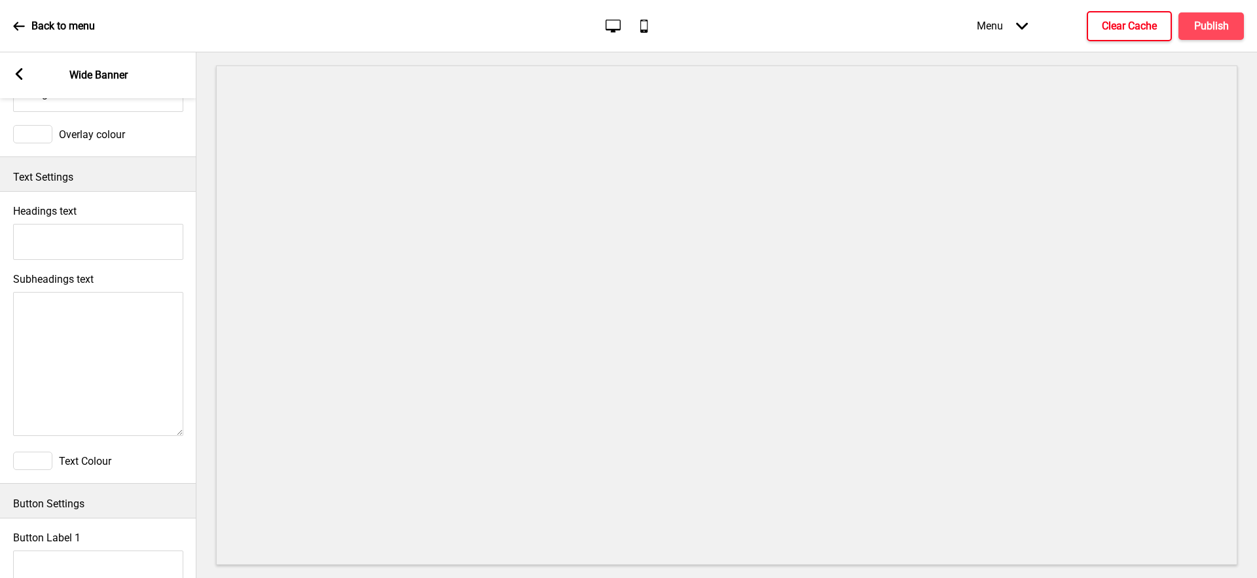
click at [19, 455] on div at bounding box center [32, 461] width 39 height 18
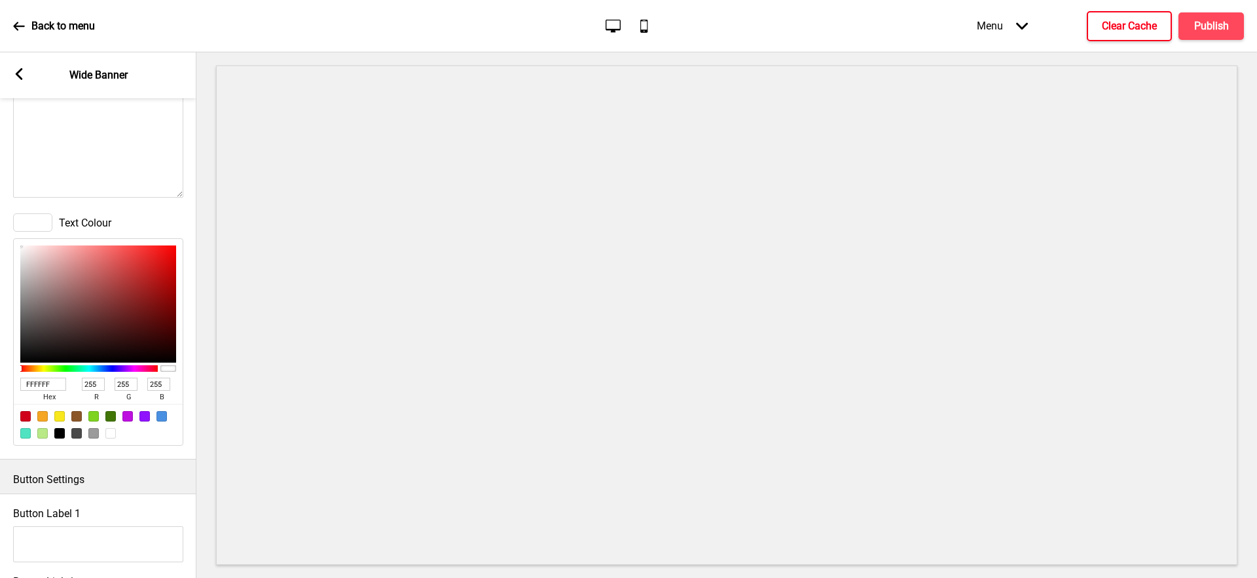
scroll to position [520, 0]
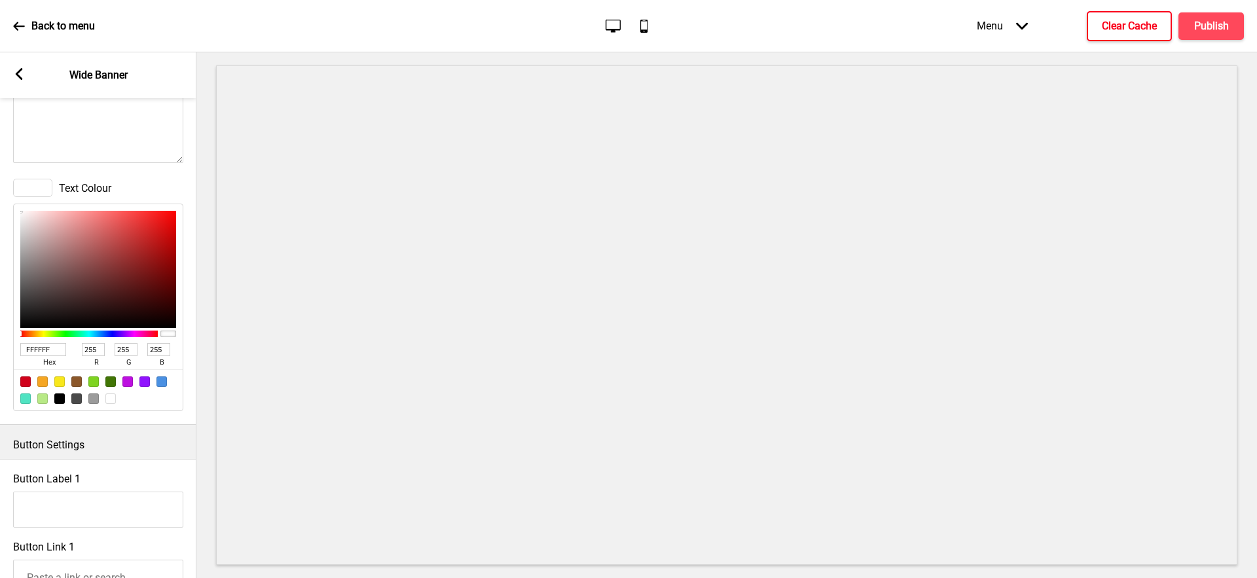
type input "795959"
type input "121"
type input "89"
type input "7E5555"
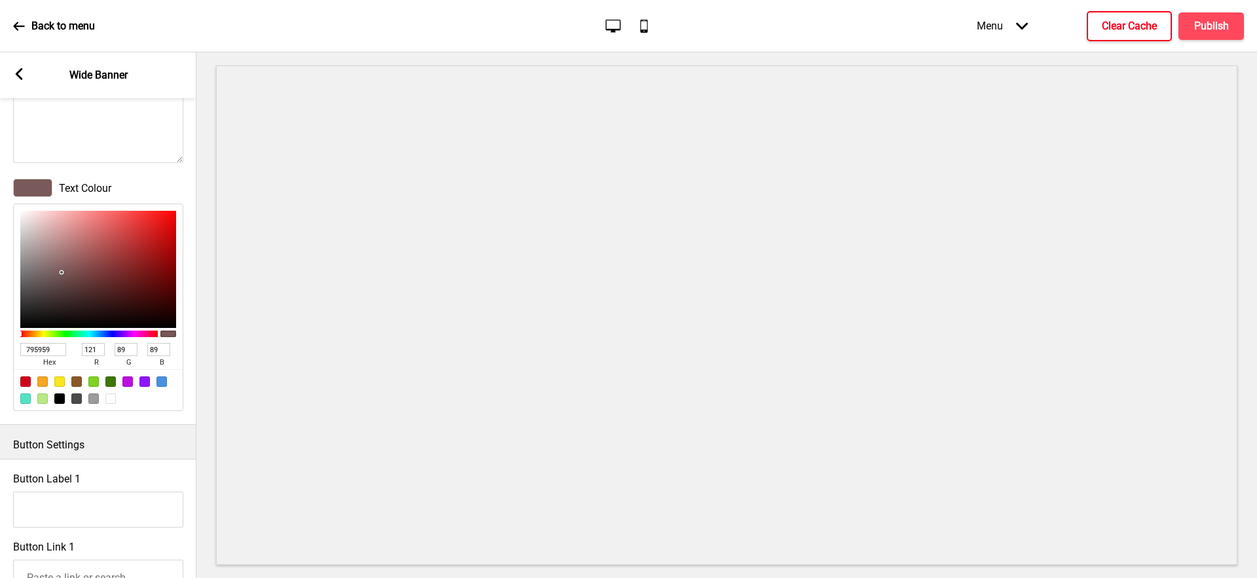
type input "126"
type input "85"
drag, startPoint x: 62, startPoint y: 271, endPoint x: 75, endPoint y: 268, distance: 14.1
click at [76, 268] on div at bounding box center [98, 269] width 156 height 117
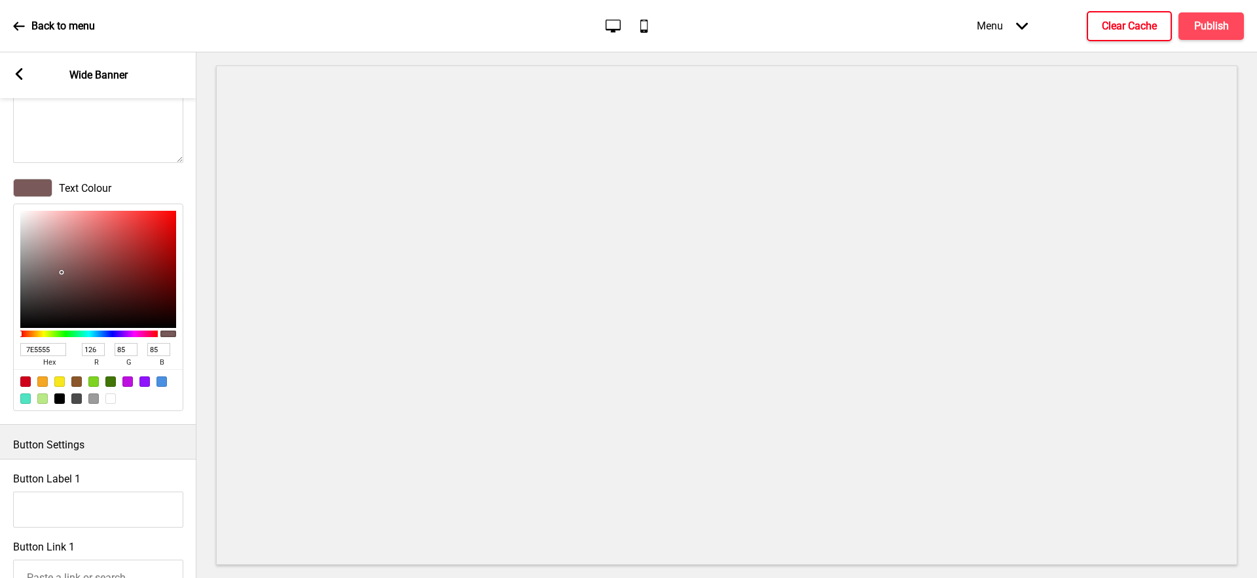
type input "805252"
type input "128"
type input "82"
type input "805454"
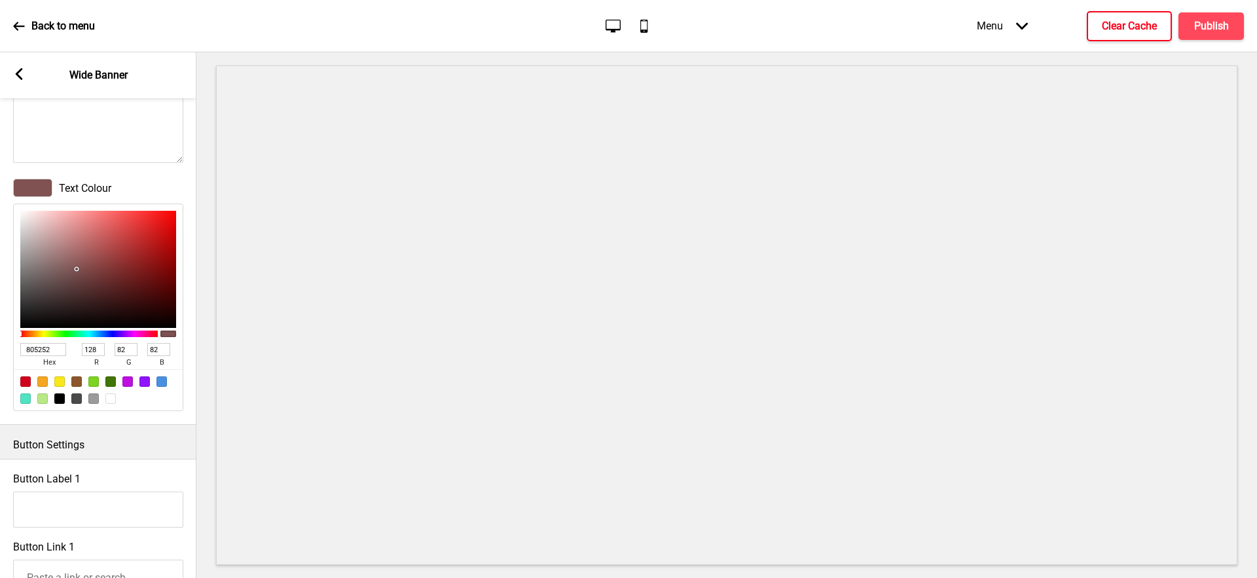
type input "84"
type input "844F4F"
type input "132"
type input "79"
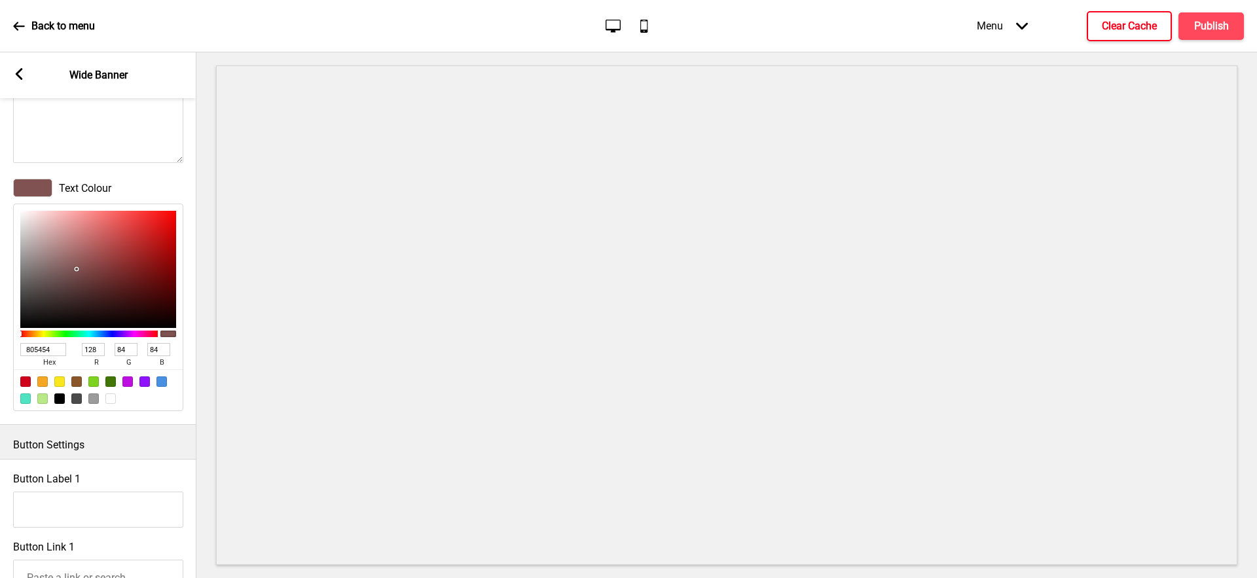
type input "79"
type input "A84040"
type input "168"
type input "64"
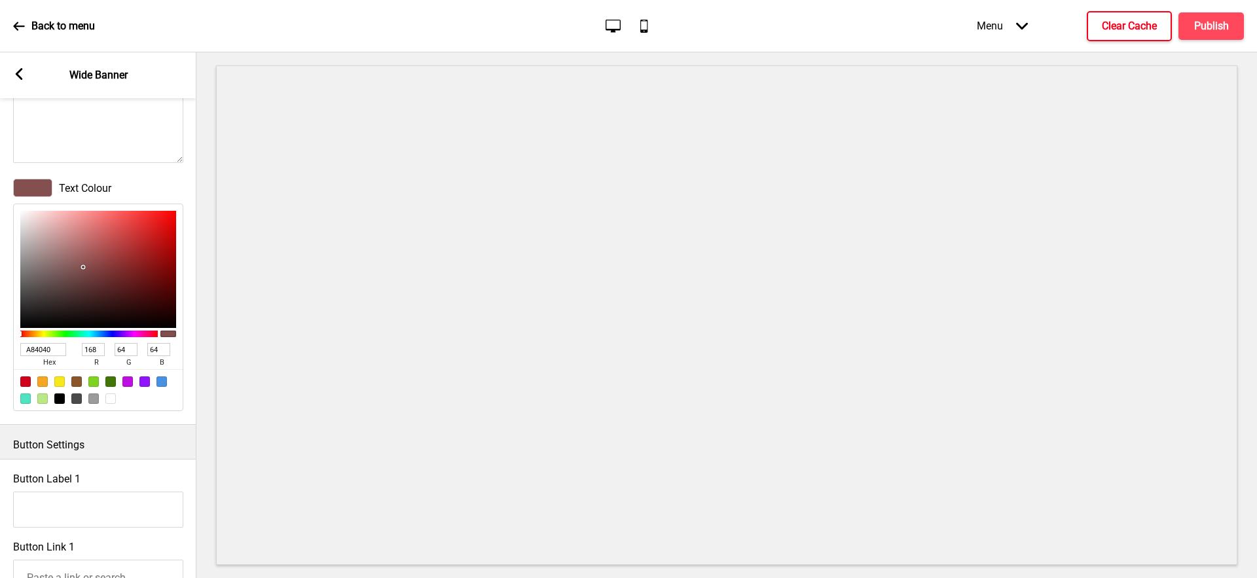
type input "C33737"
type input "195"
type input "55"
drag, startPoint x: 74, startPoint y: 268, endPoint x: 127, endPoint y: 241, distance: 59.4
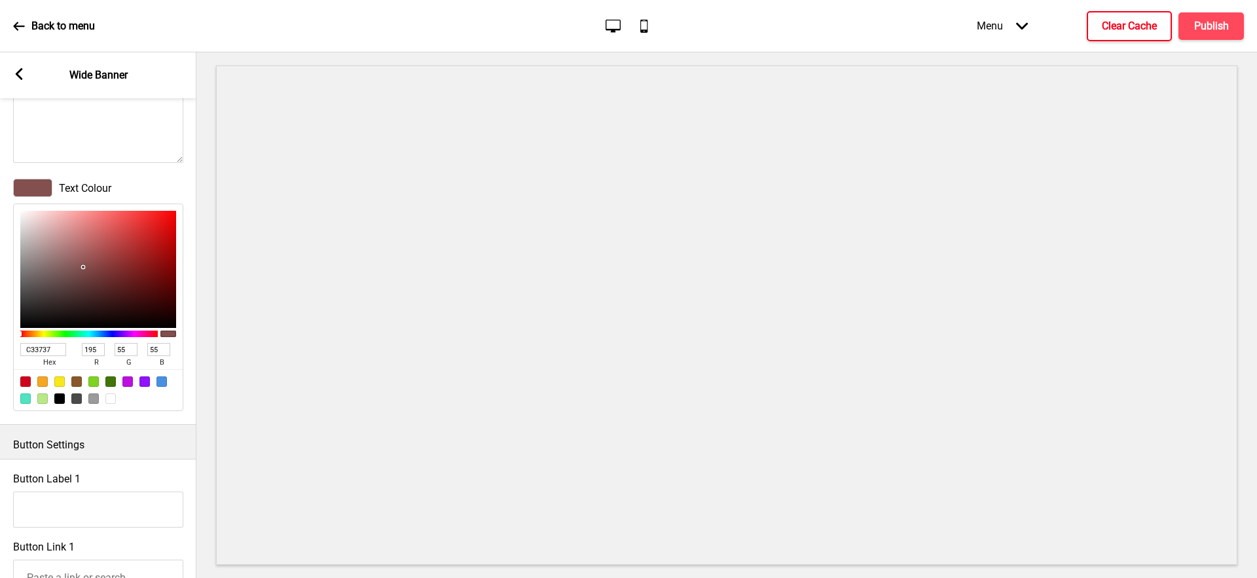
click at [132, 237] on div at bounding box center [98, 269] width 156 height 117
type input "C33838"
type input "56"
click at [113, 395] on div at bounding box center [110, 398] width 10 height 10
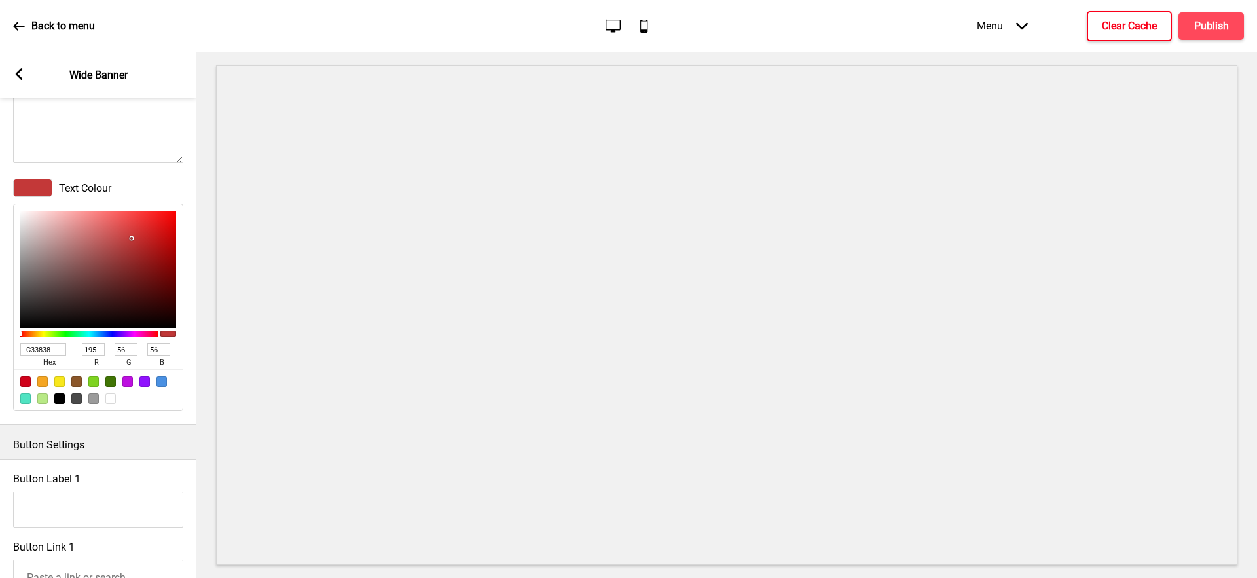
type input "FFFFFF"
type input "255"
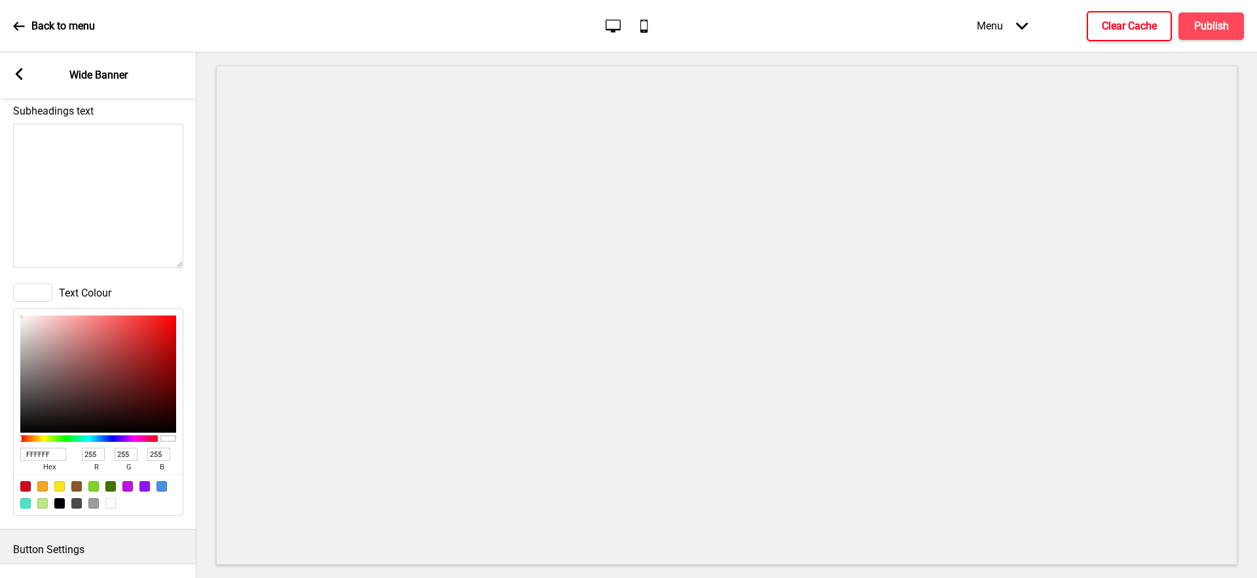
scroll to position [308, 0]
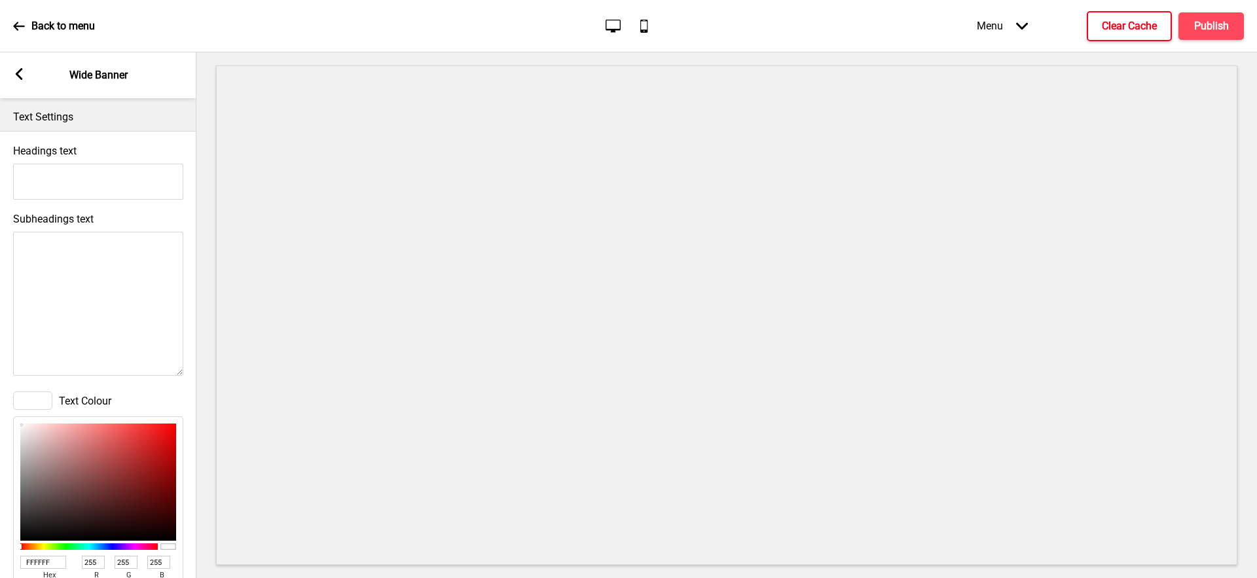
click at [90, 189] on input "Headings text" at bounding box center [98, 182] width 170 height 36
click at [62, 266] on textarea "Subheadings text" at bounding box center [98, 304] width 170 height 144
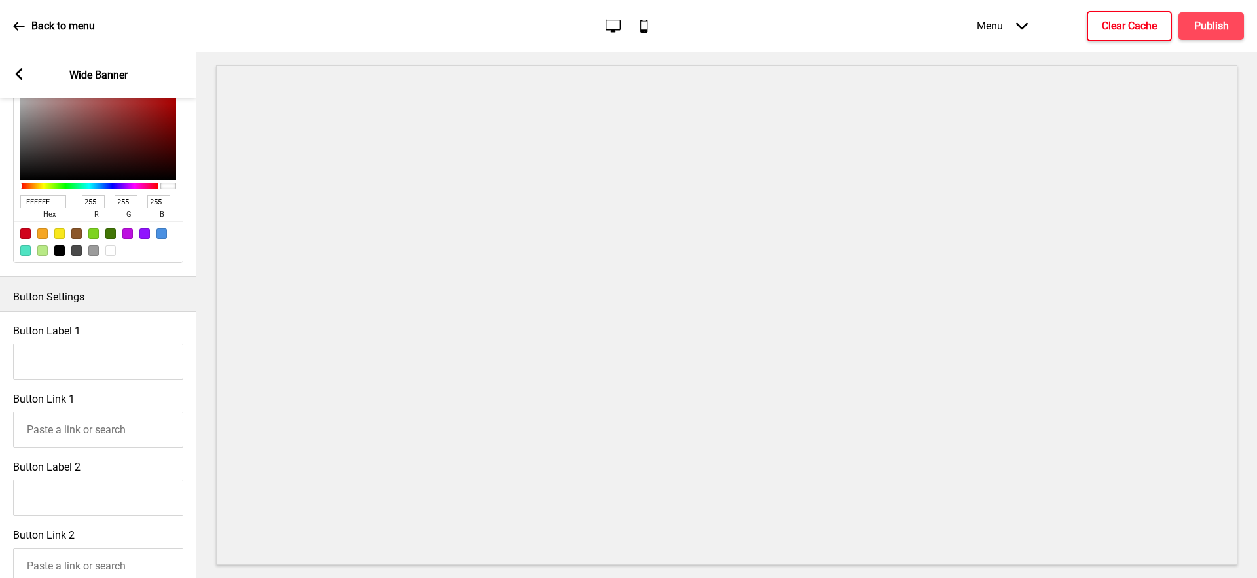
scroll to position [303, 0]
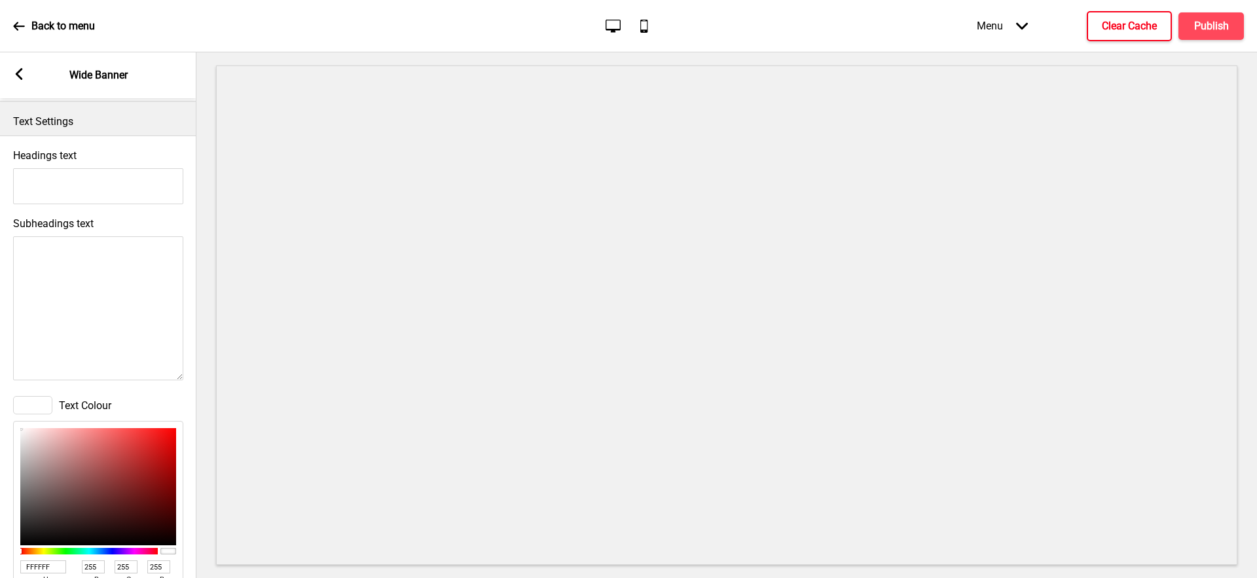
click at [96, 183] on input "Headings text" at bounding box center [98, 186] width 170 height 36
type input "d"
click at [92, 198] on input "d" at bounding box center [98, 186] width 170 height 36
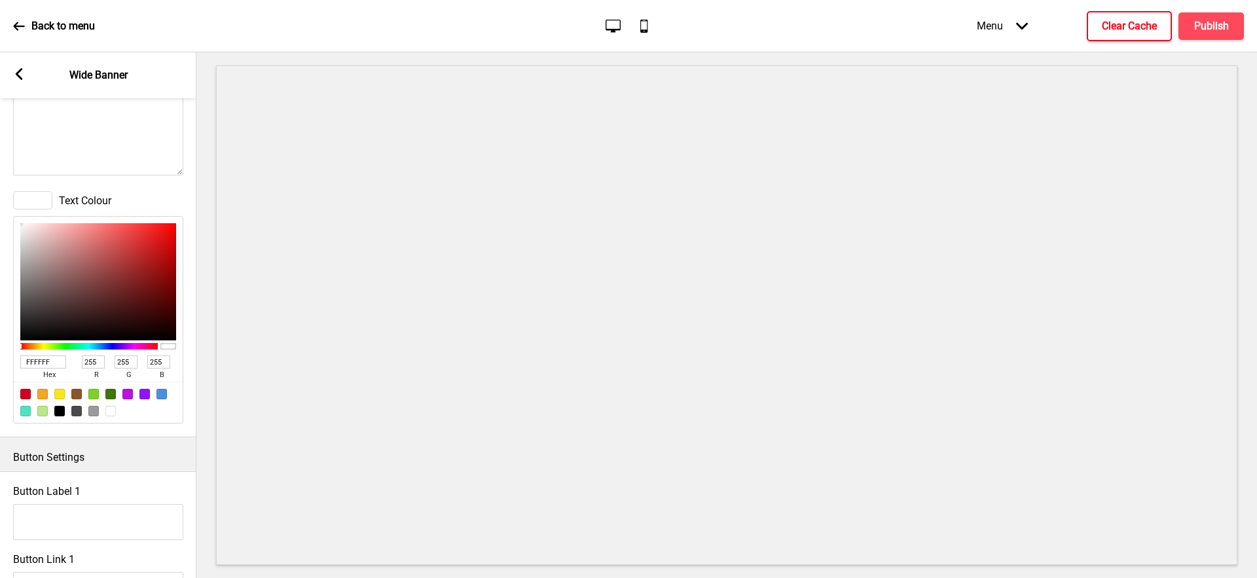
type input "."
click at [42, 363] on input "FFFFFF" at bounding box center [43, 361] width 46 height 13
type input "a42"
type input "170"
type input "68"
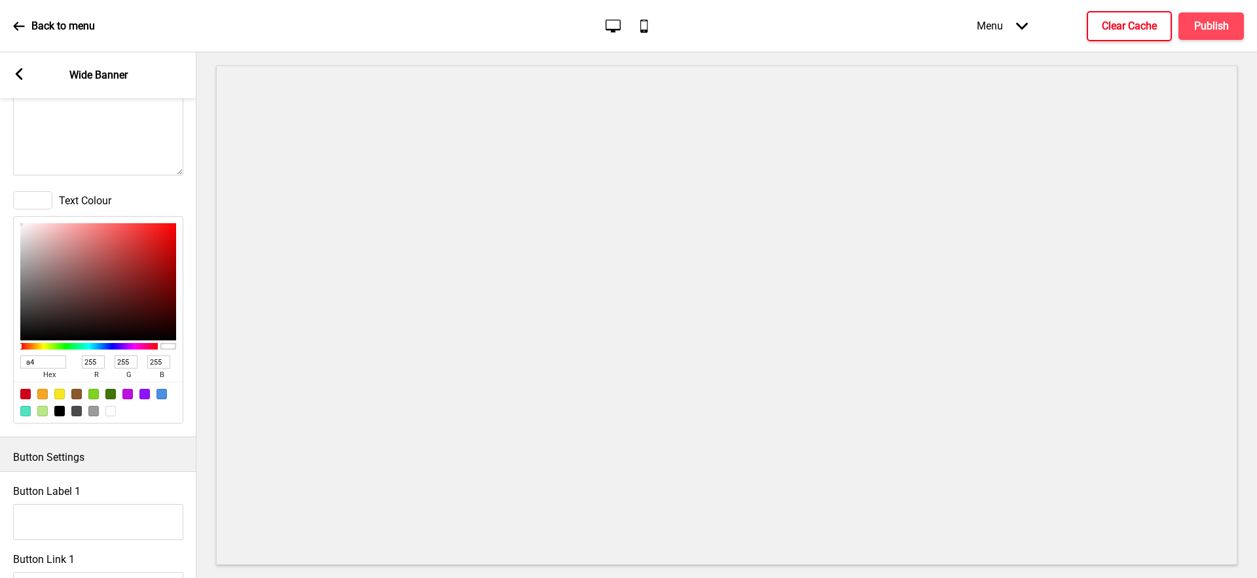
type input "34"
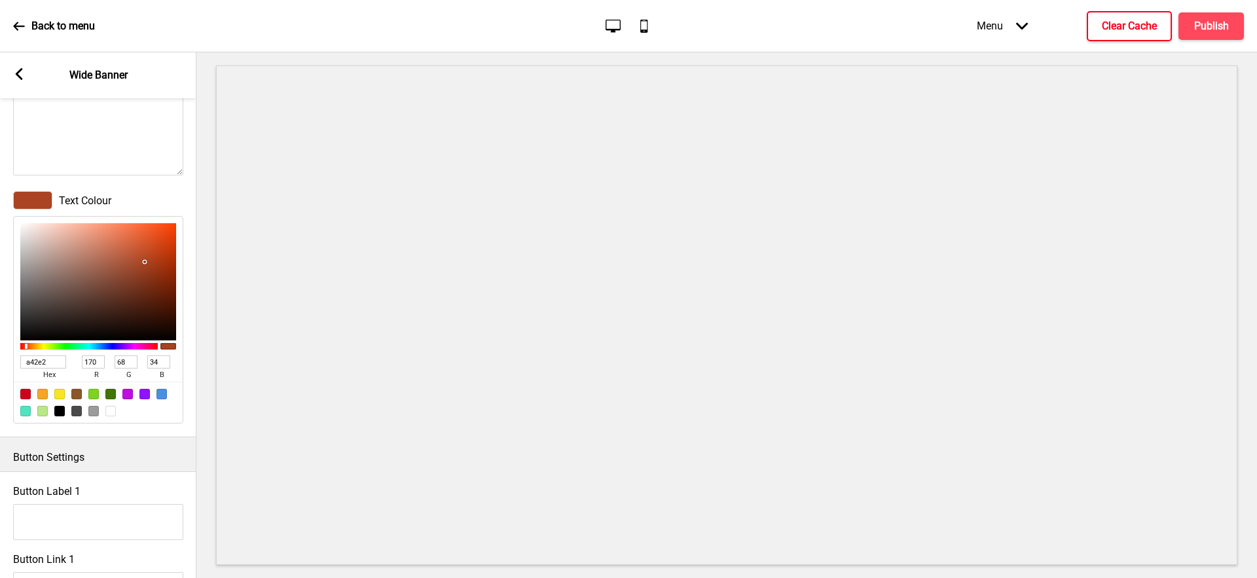
type input "a42e27"
type input "164"
type input "46"
type input "39"
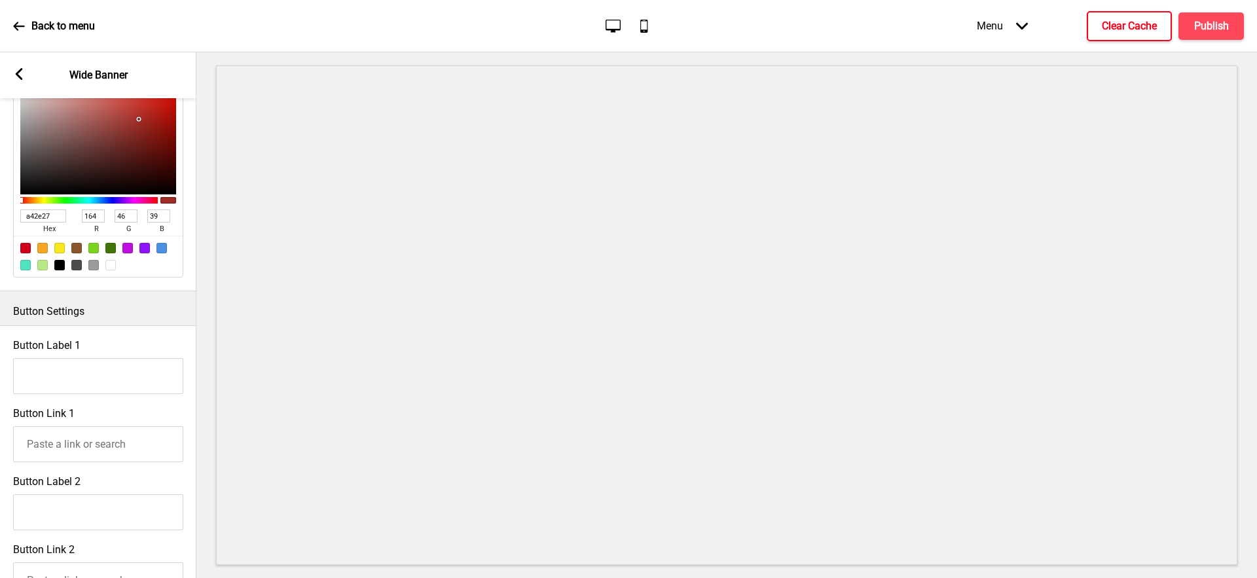
scroll to position [656, 0]
type input "A42E27"
click at [18, 69] on rect at bounding box center [19, 74] width 12 height 12
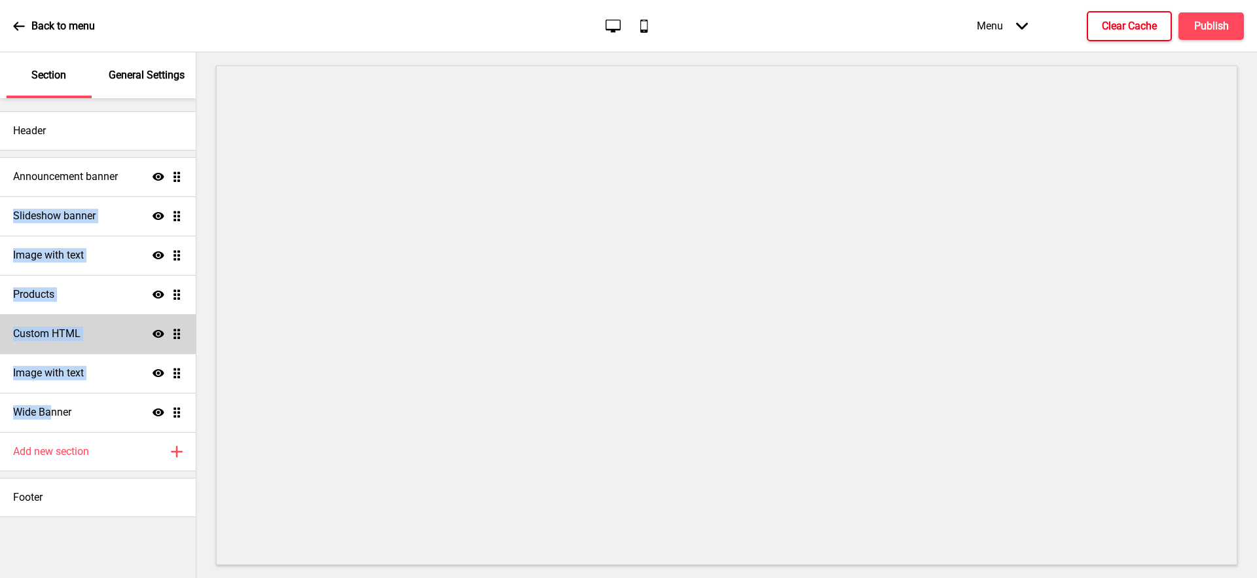
drag, startPoint x: 49, startPoint y: 412, endPoint x: 90, endPoint y: 348, distance: 75.9
click at [74, 212] on ul "Announcement banner Show Drag Slideshow banner Show Drag Image with text Show D…" at bounding box center [98, 294] width 196 height 275
drag, startPoint x: 184, startPoint y: 413, endPoint x: 207, endPoint y: 315, distance: 100.3
click at [189, 226] on ul "Announcement banner Show Drag Slideshow banner Show Drag Image with text Show D…" at bounding box center [98, 294] width 196 height 275
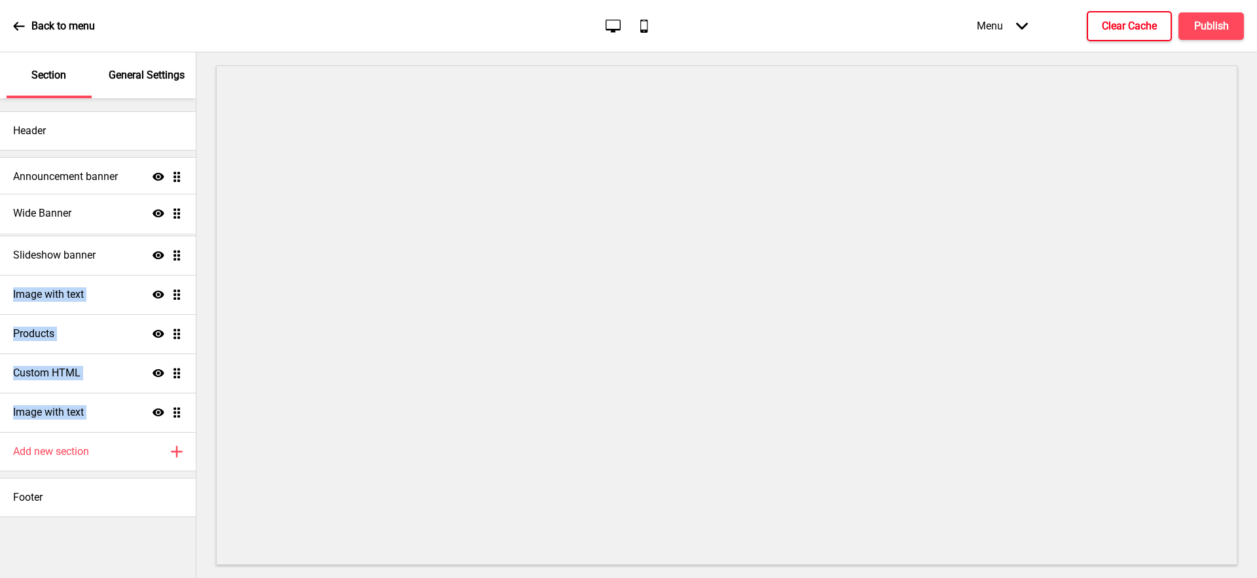
drag, startPoint x: 179, startPoint y: 416, endPoint x: 167, endPoint y: 217, distance: 199.4
click at [167, 217] on ul "Announcement banner Show Drag Slideshow banner Show Drag Image with text Show D…" at bounding box center [98, 294] width 196 height 275
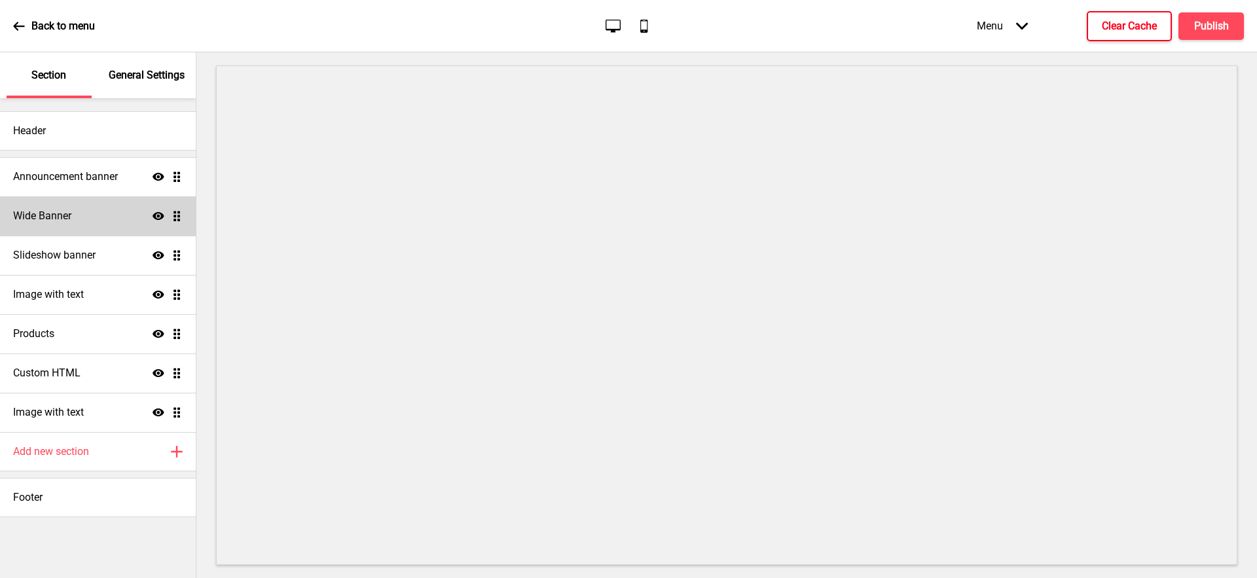
click at [127, 225] on div "Wide Banner Show Drag" at bounding box center [98, 215] width 196 height 39
select select "large"
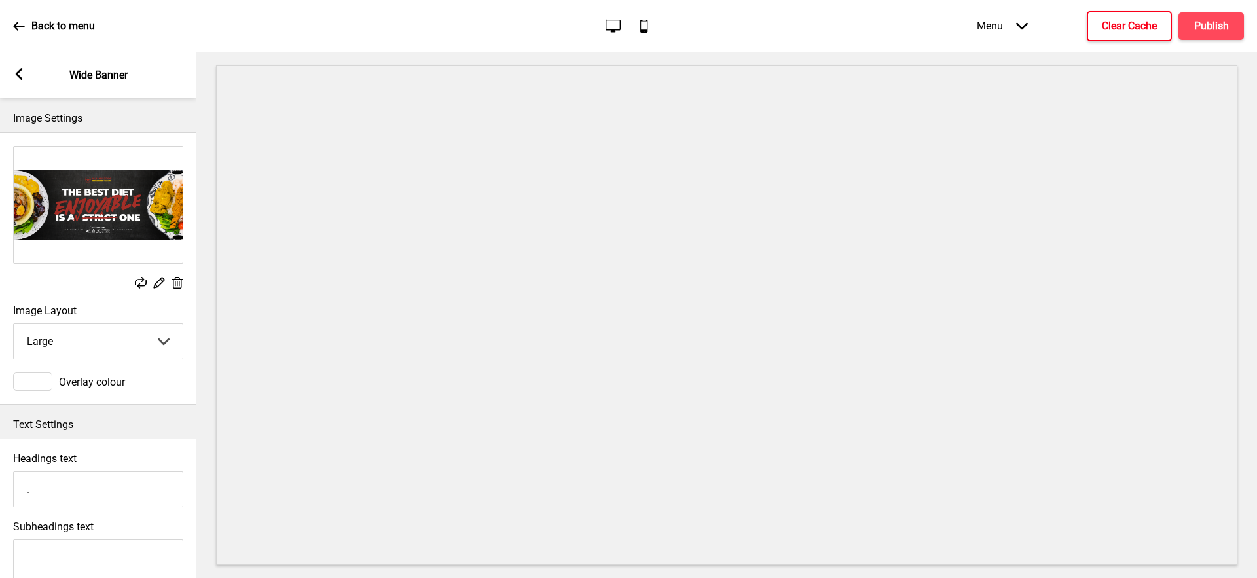
click at [25, 67] on div "Arrow left Wide Banner" at bounding box center [98, 75] width 196 height 46
drag, startPoint x: 16, startPoint y: 70, endPoint x: 18, endPoint y: 88, distance: 18.4
click at [16, 71] on rect at bounding box center [19, 74] width 12 height 12
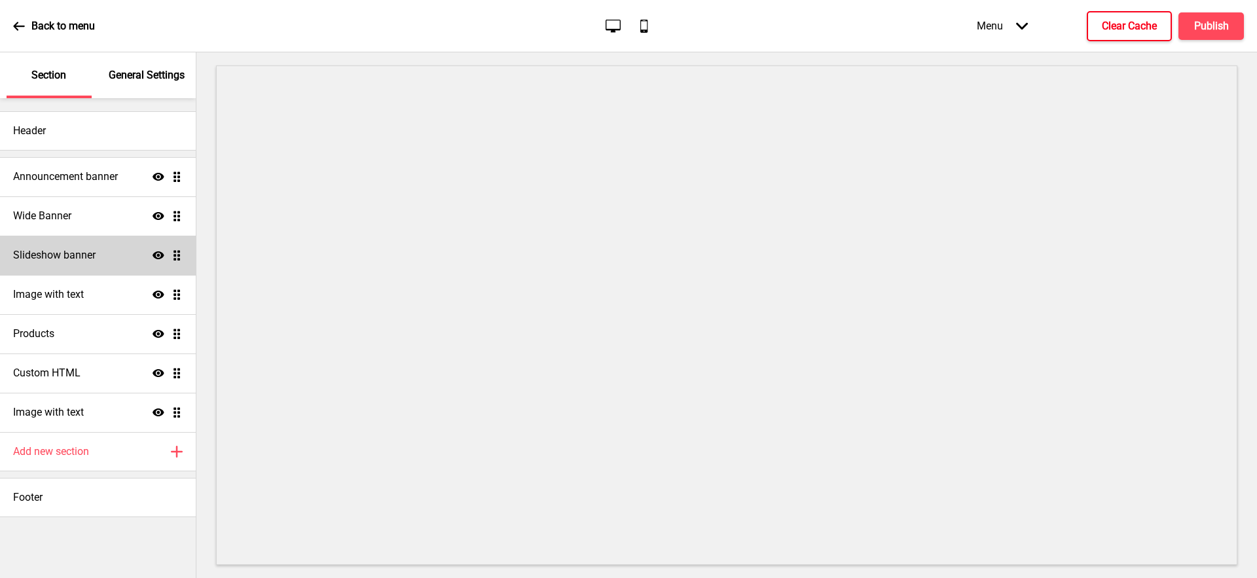
click at [156, 254] on icon at bounding box center [159, 255] width 12 height 8
click at [1222, 31] on h4 "Publish" at bounding box center [1211, 26] width 35 height 14
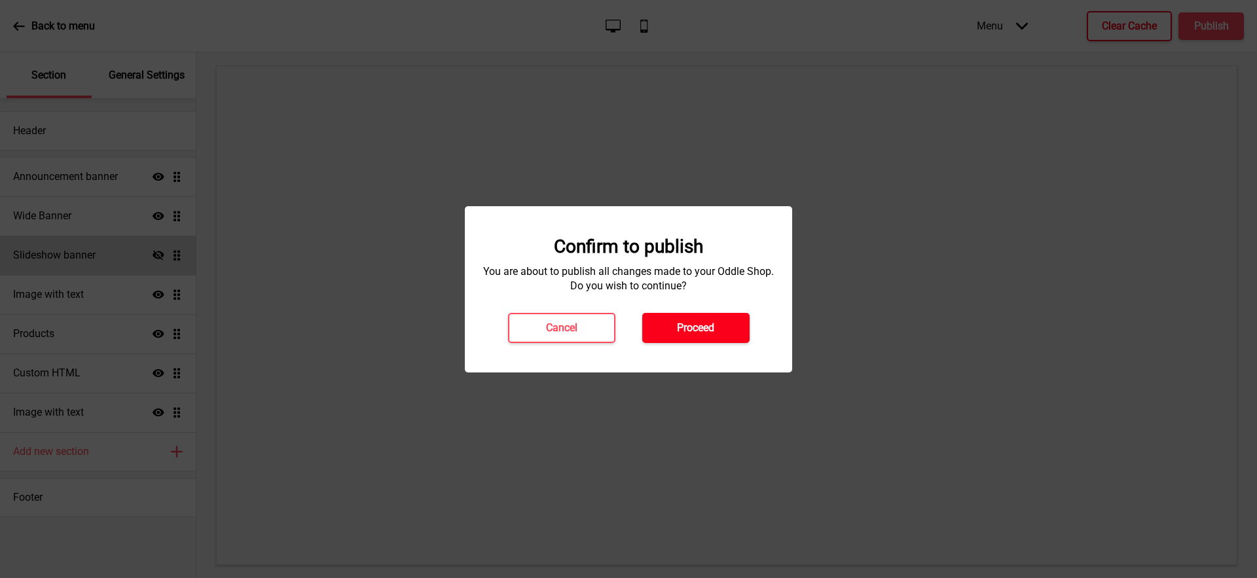
click at [699, 324] on h4 "Proceed" at bounding box center [695, 328] width 37 height 14
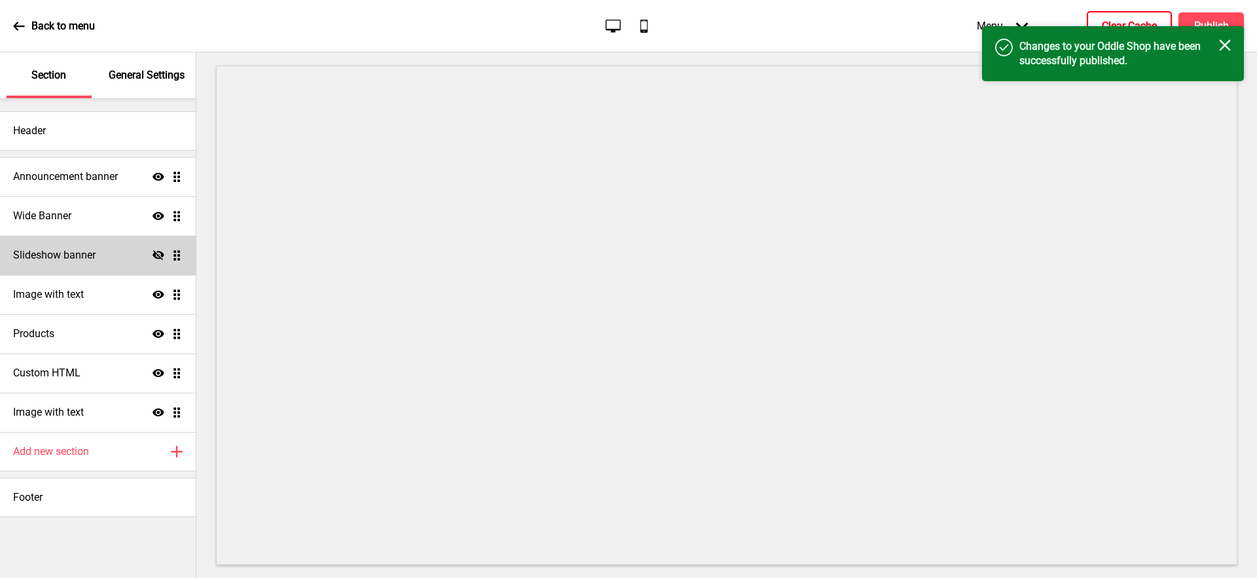
click at [1147, 23] on h4 "Clear Cache" at bounding box center [1129, 26] width 55 height 14
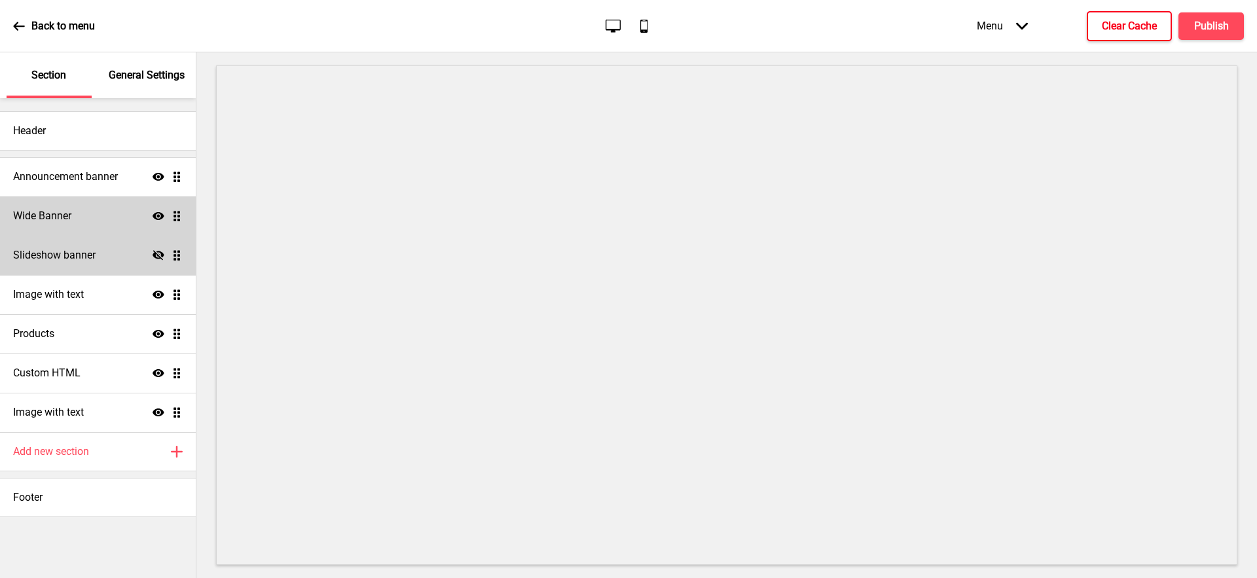
click at [59, 221] on h4 "Wide Banner" at bounding box center [42, 216] width 58 height 14
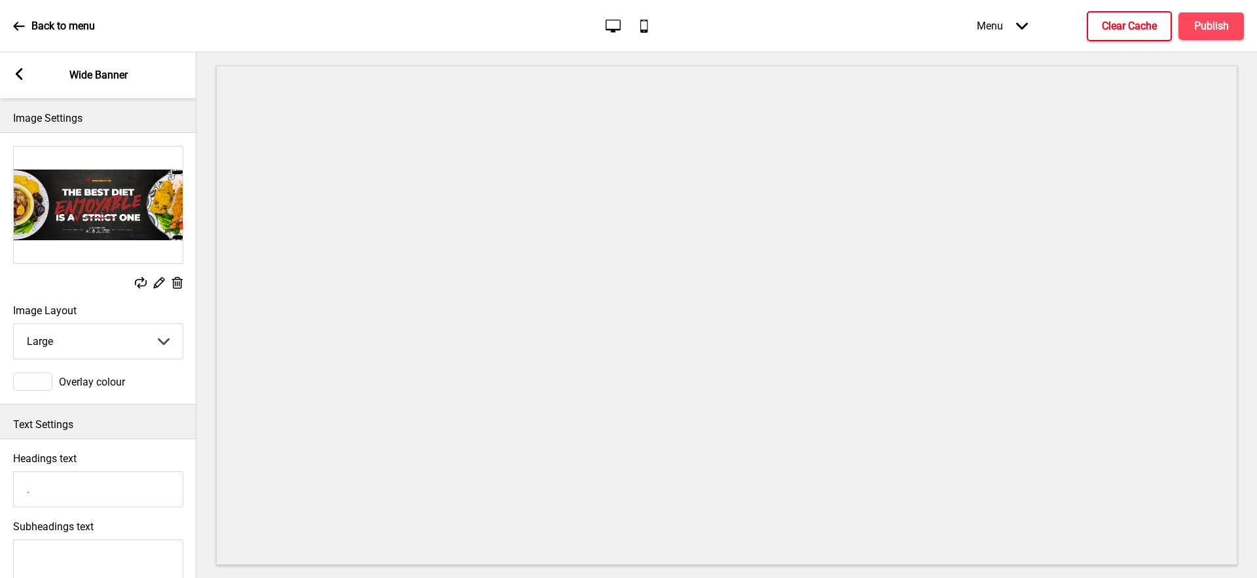
click at [132, 333] on select "Small Medium Large" at bounding box center [98, 341] width 169 height 35
select select "medium"
click at [14, 324] on select "Small Medium Large" at bounding box center [98, 341] width 169 height 35
click at [1208, 24] on h4 "Publish" at bounding box center [1211, 26] width 35 height 14
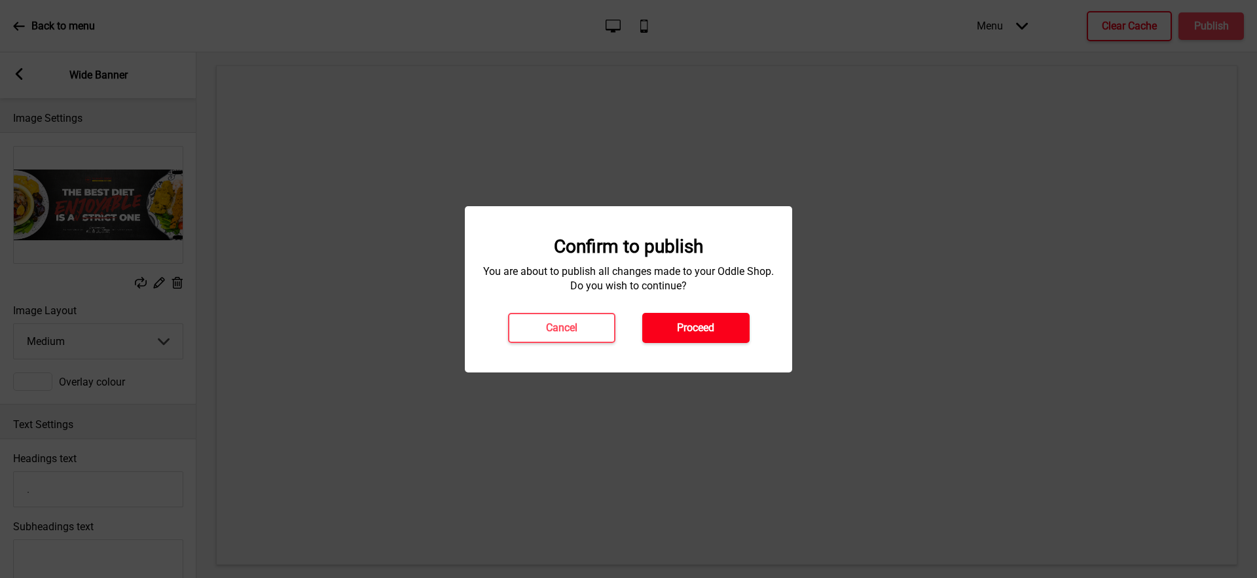
click at [711, 329] on h4 "Proceed" at bounding box center [695, 328] width 37 height 14
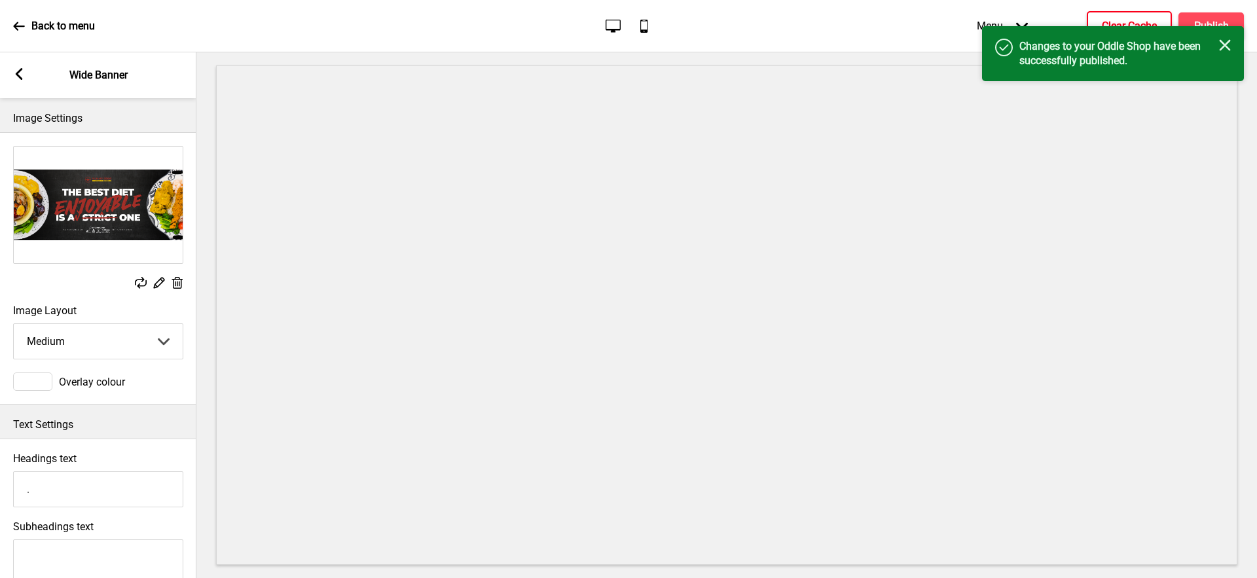
drag, startPoint x: 1132, startPoint y: 27, endPoint x: 1132, endPoint y: 20, distance: 7.2
click at [1132, 24] on div "Back to menu Desktop Mobile Menu Arrow down Product Page Store Information Chec…" at bounding box center [628, 289] width 1257 height 578
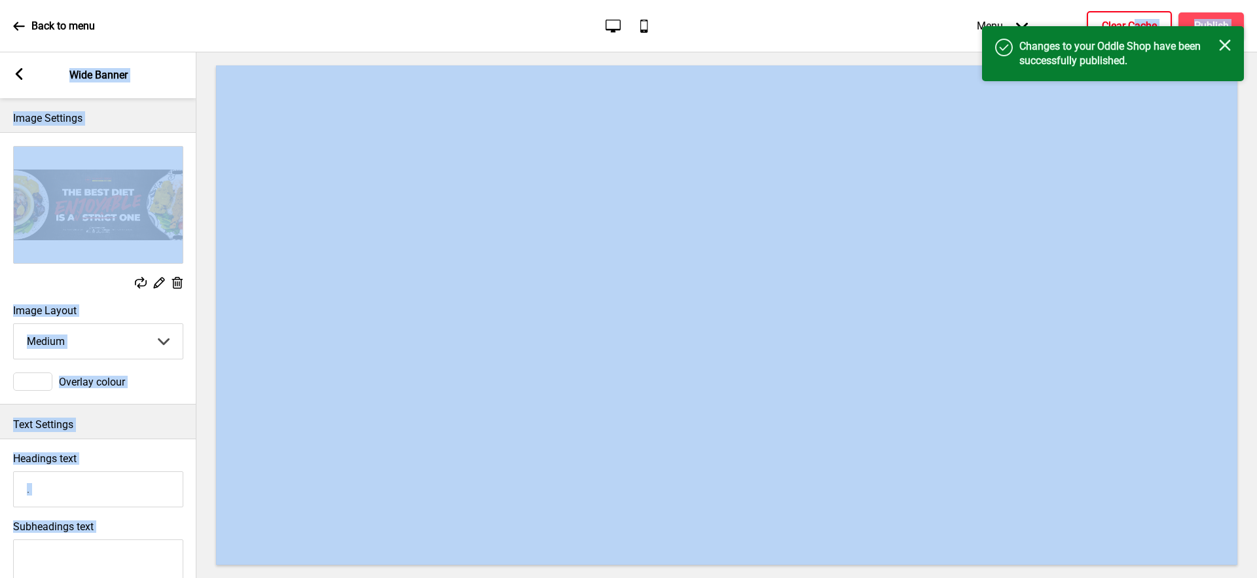
click at [1132, 20] on h4 "Clear Cache" at bounding box center [1129, 26] width 55 height 14
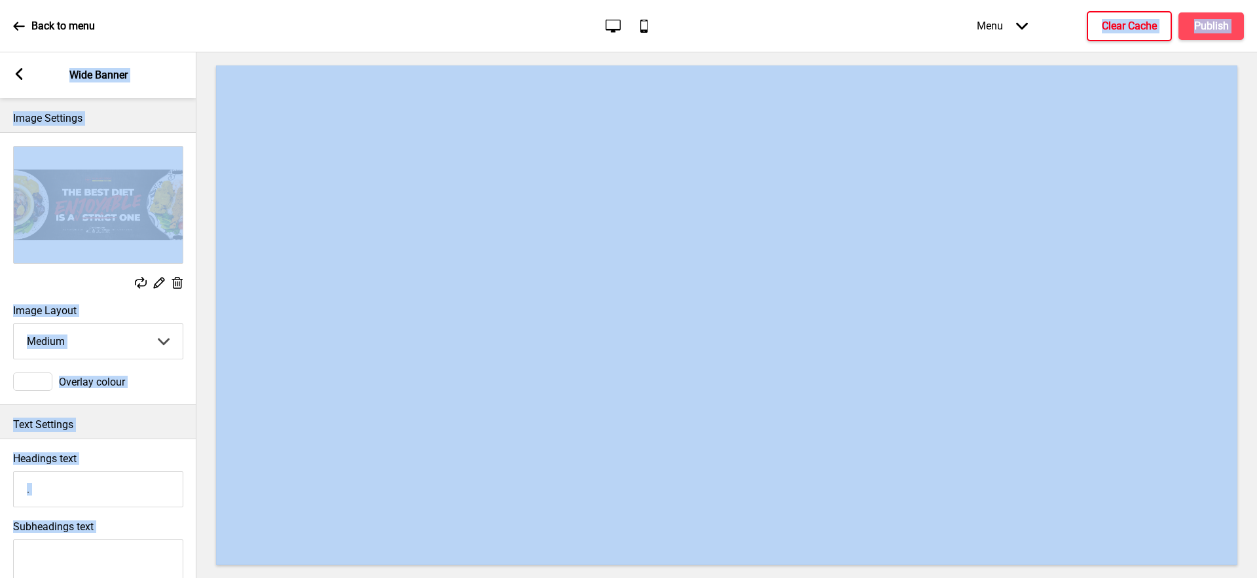
click at [16, 78] on rect at bounding box center [19, 74] width 12 height 12
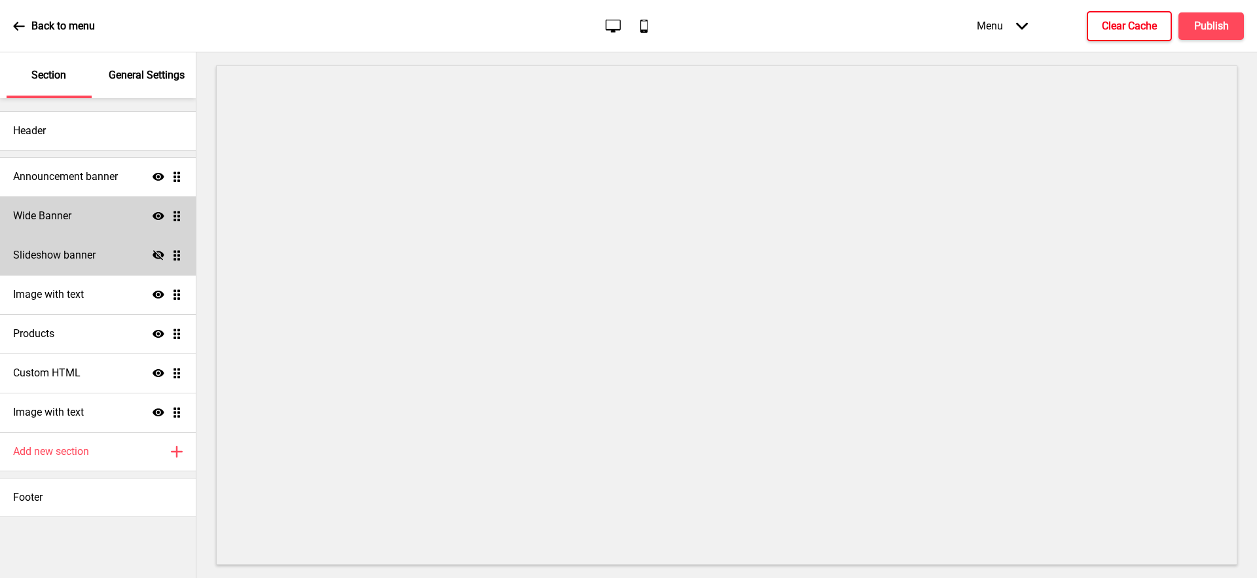
click at [149, 215] on div "Wide Banner Show Drag" at bounding box center [98, 215] width 196 height 39
select select "medium"
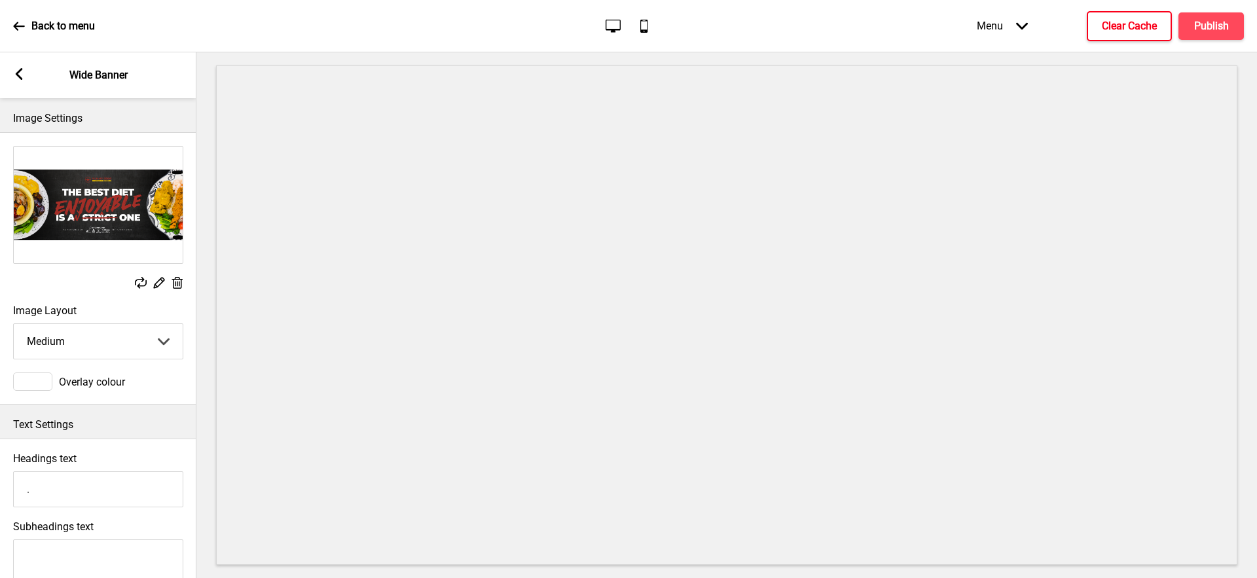
click at [18, 73] on icon at bounding box center [19, 74] width 7 height 12
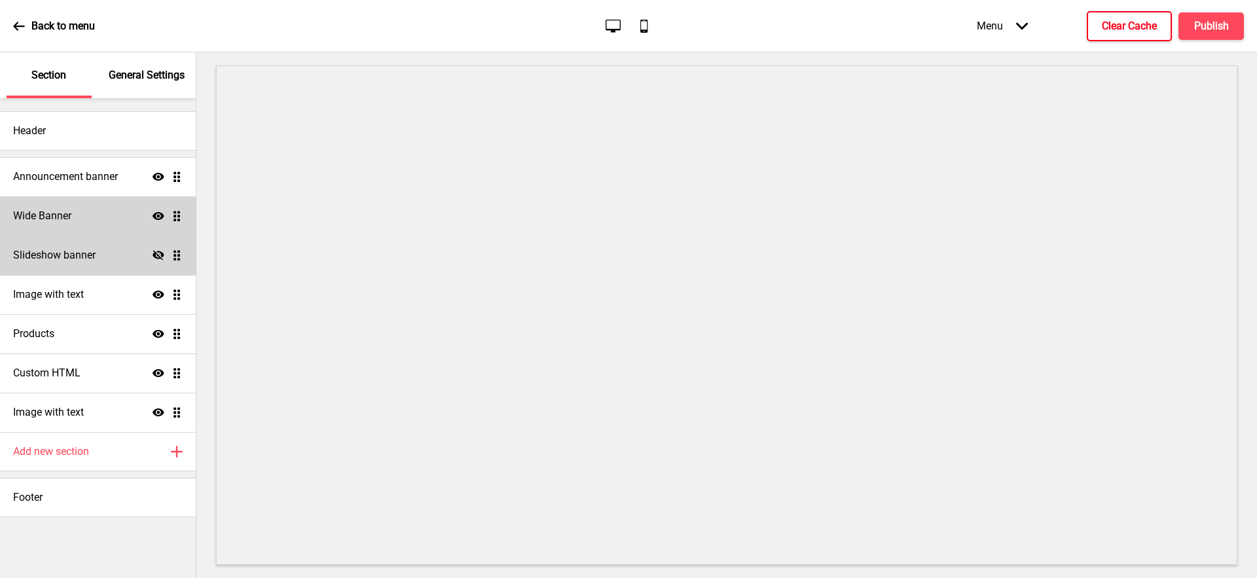
click at [160, 217] on icon at bounding box center [159, 216] width 12 height 8
click at [156, 250] on icon "Hide" at bounding box center [159, 255] width 12 height 12
click at [1206, 32] on h4 "Publish" at bounding box center [1211, 26] width 35 height 14
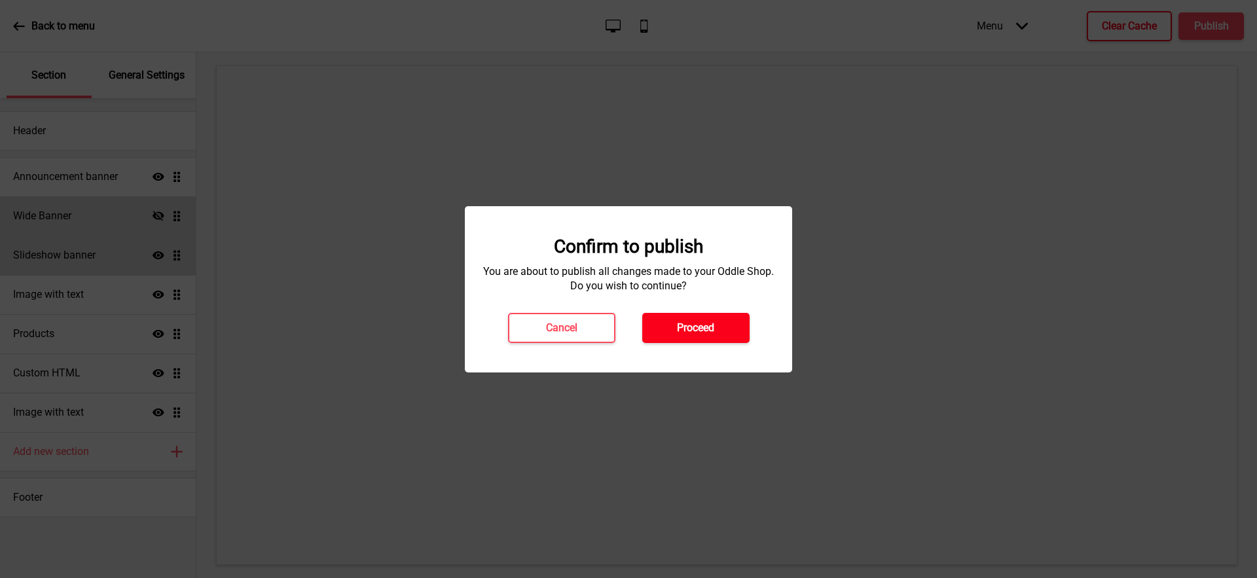
click at [719, 328] on button "Proceed" at bounding box center [695, 328] width 107 height 30
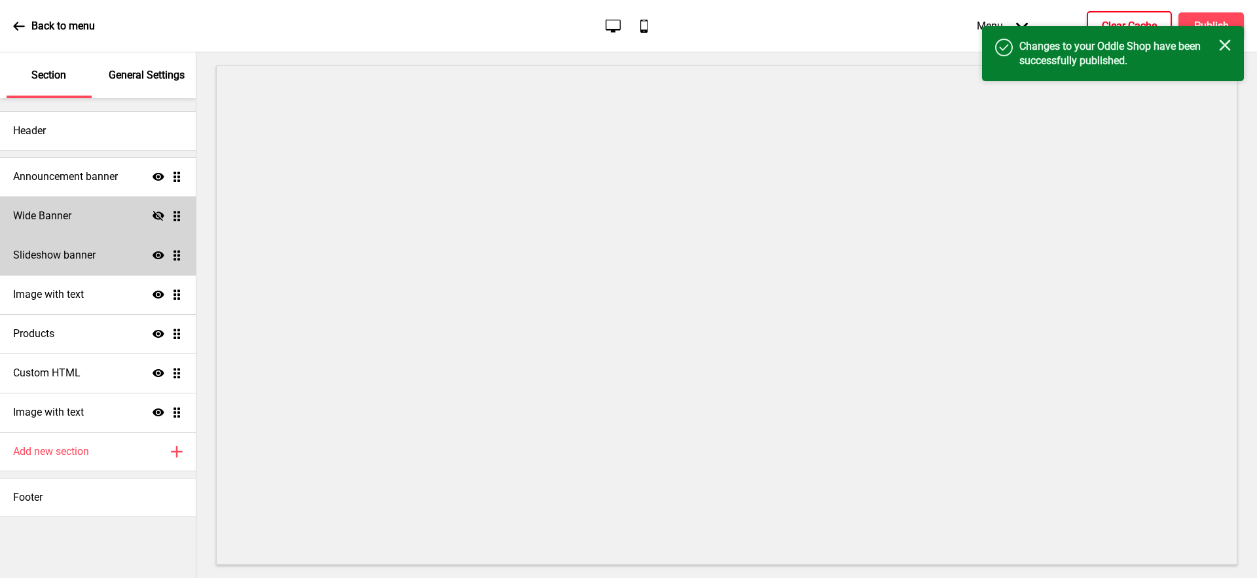
click at [1143, 17] on button "Clear Cache" at bounding box center [1129, 26] width 85 height 30
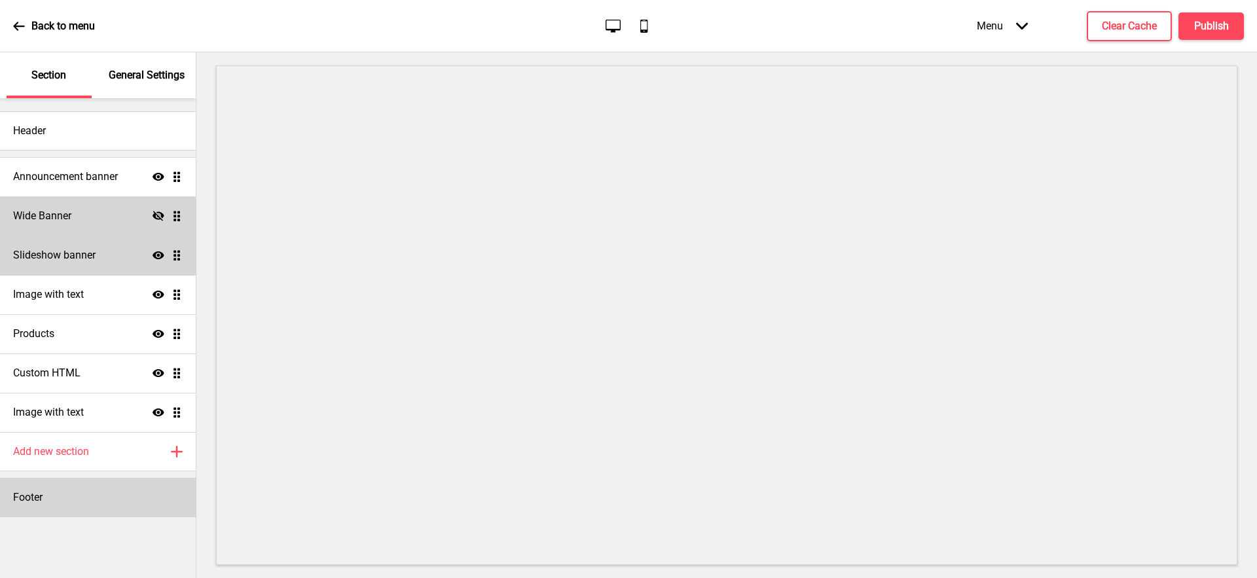
click at [26, 501] on h4 "Footer" at bounding box center [27, 497] width 29 height 14
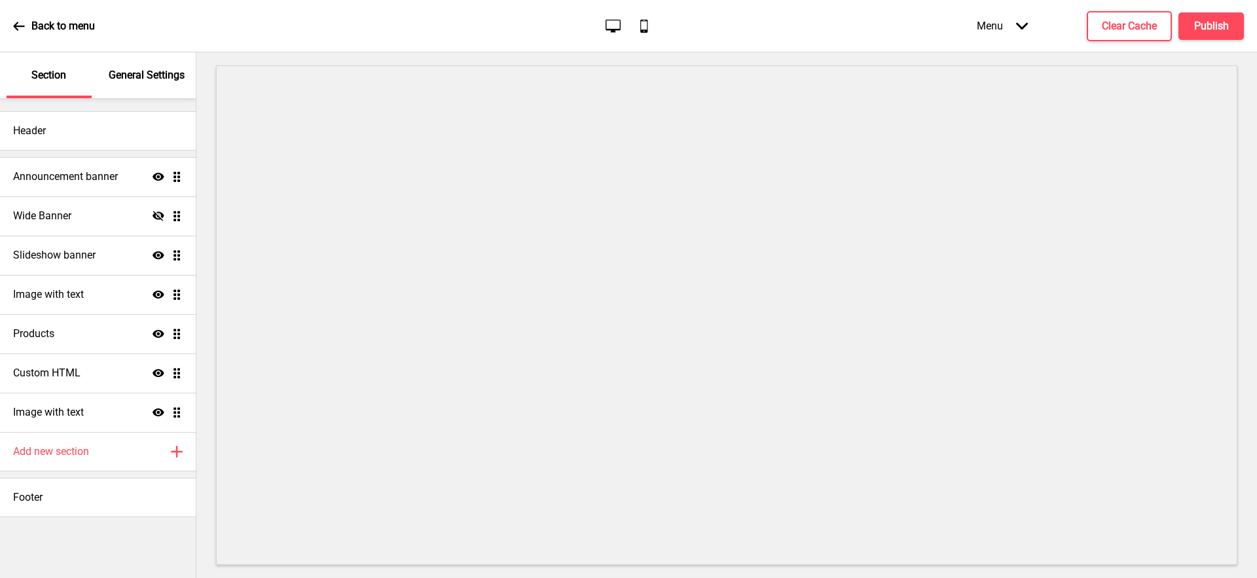
click at [105, 75] on div "General Settings" at bounding box center [147, 75] width 85 height 46
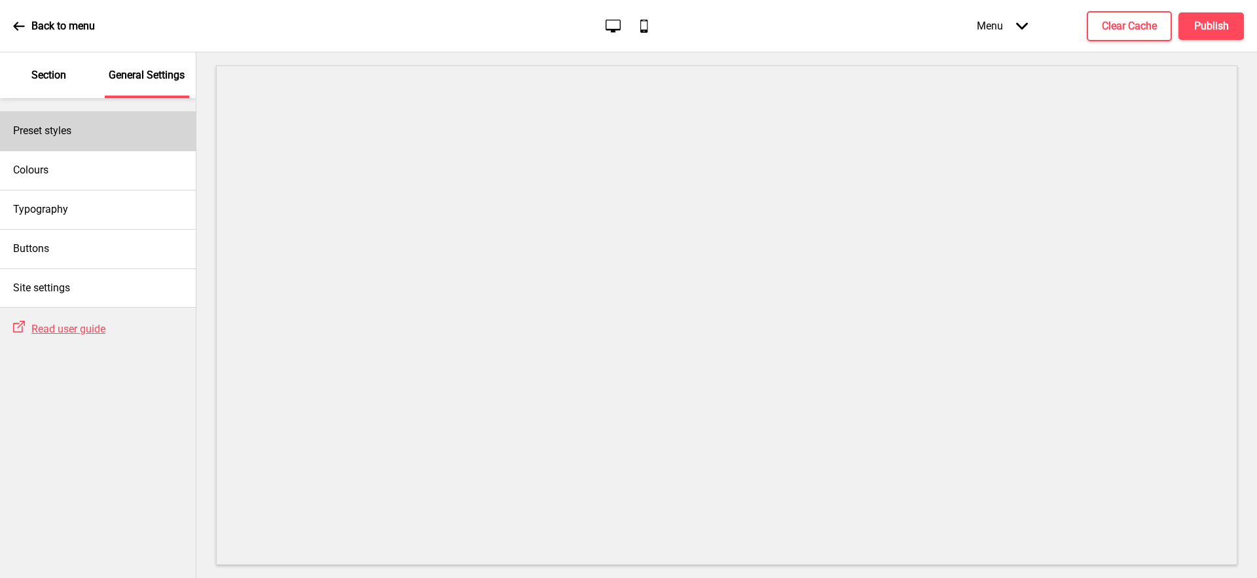
click at [81, 132] on div "Preset styles" at bounding box center [98, 130] width 196 height 39
select select "Custom"
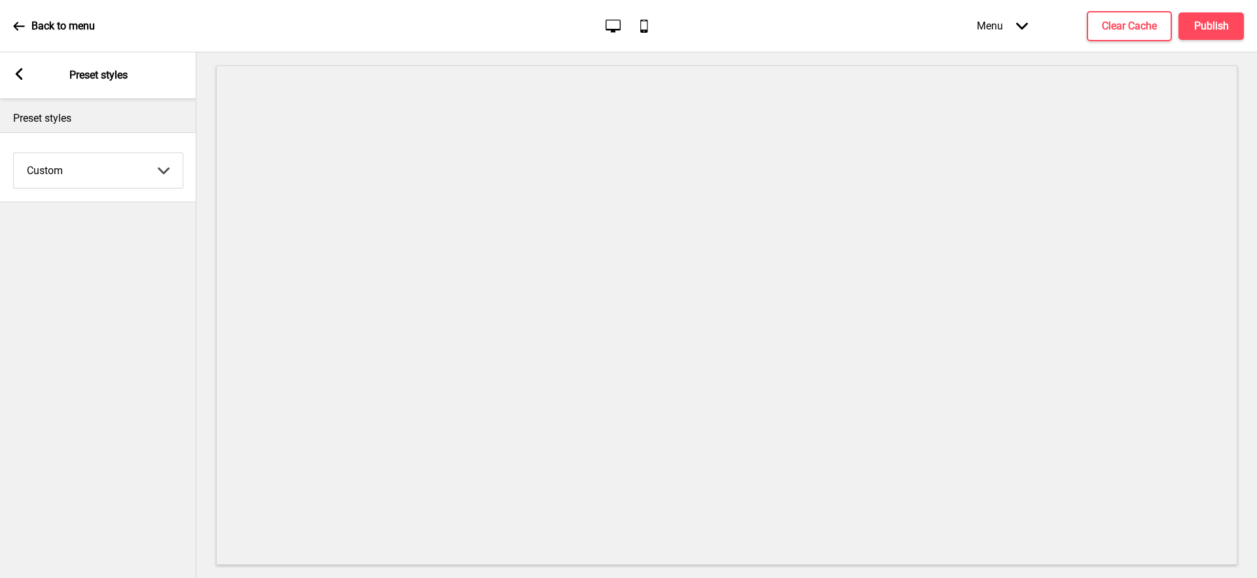
click at [21, 83] on div "Arrow left Preset styles" at bounding box center [98, 75] width 196 height 46
click at [14, 77] on rect at bounding box center [19, 74] width 12 height 12
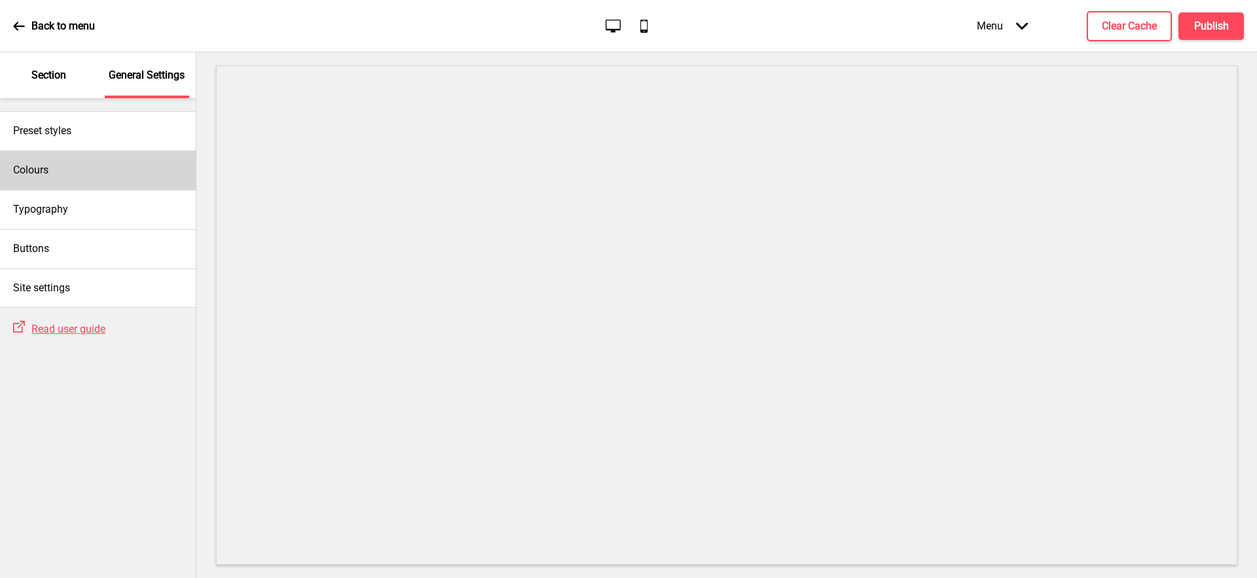
click at [65, 168] on div "Colours" at bounding box center [98, 170] width 196 height 39
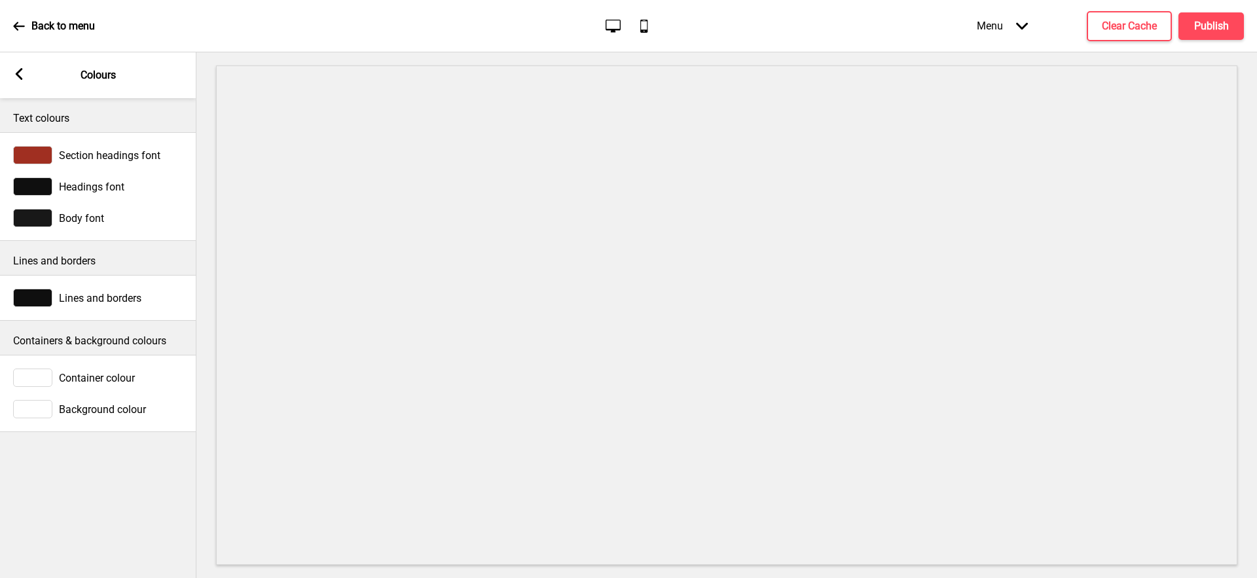
click at [20, 65] on div "Arrow left Colours" at bounding box center [98, 75] width 196 height 46
click at [19, 75] on icon at bounding box center [19, 74] width 7 height 12
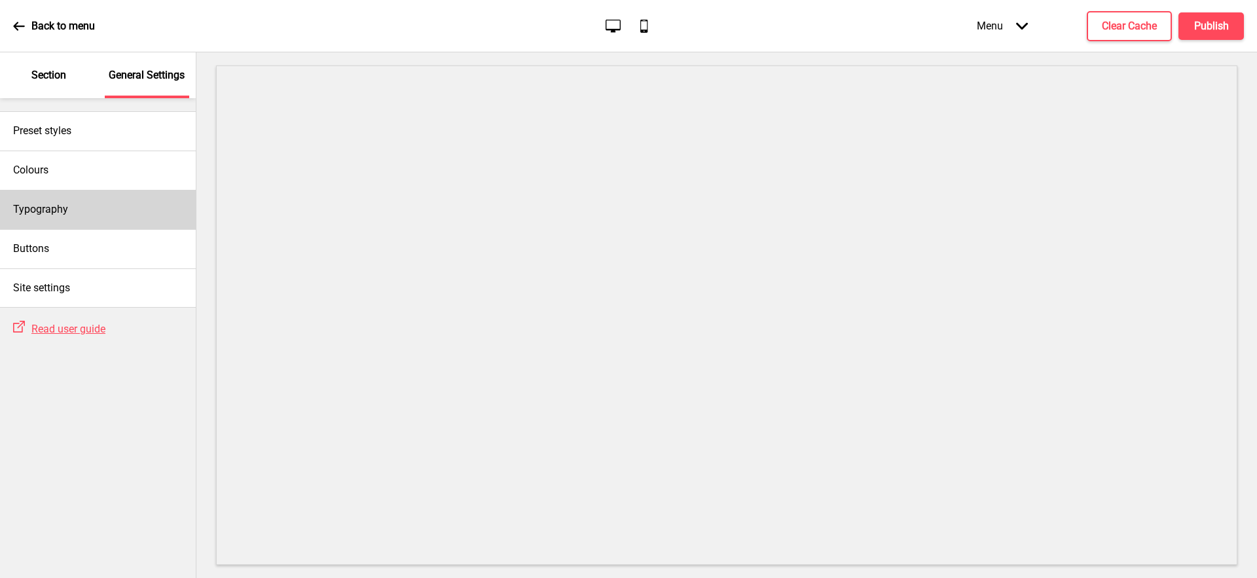
click at [105, 213] on div "Typography" at bounding box center [98, 209] width 196 height 39
select select "Jost"
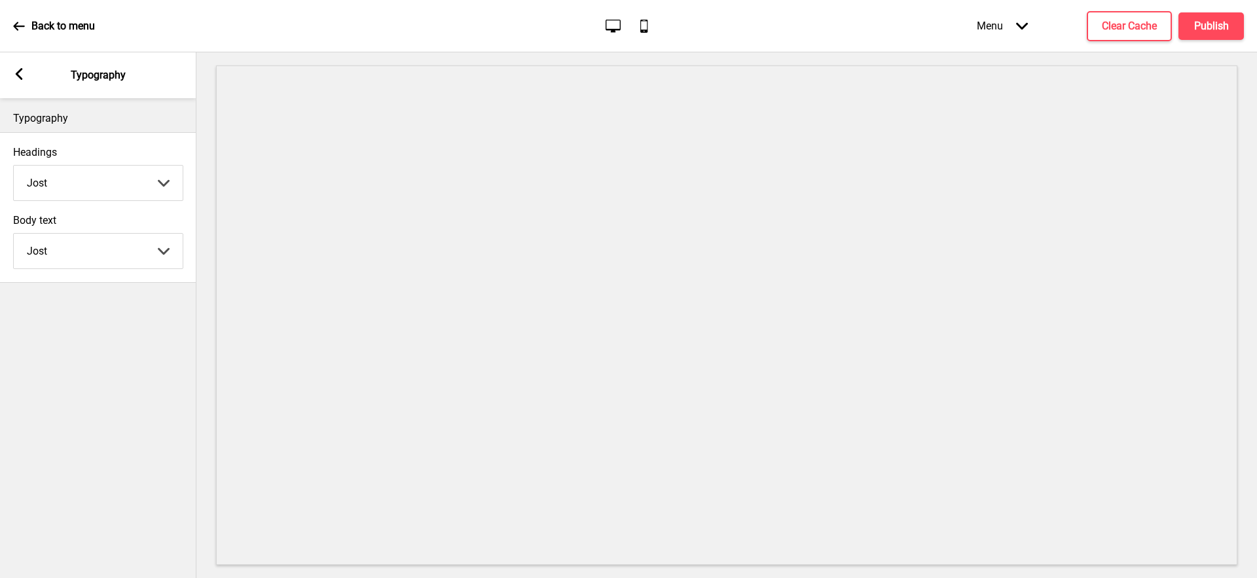
click at [19, 80] on rect at bounding box center [19, 74] width 12 height 12
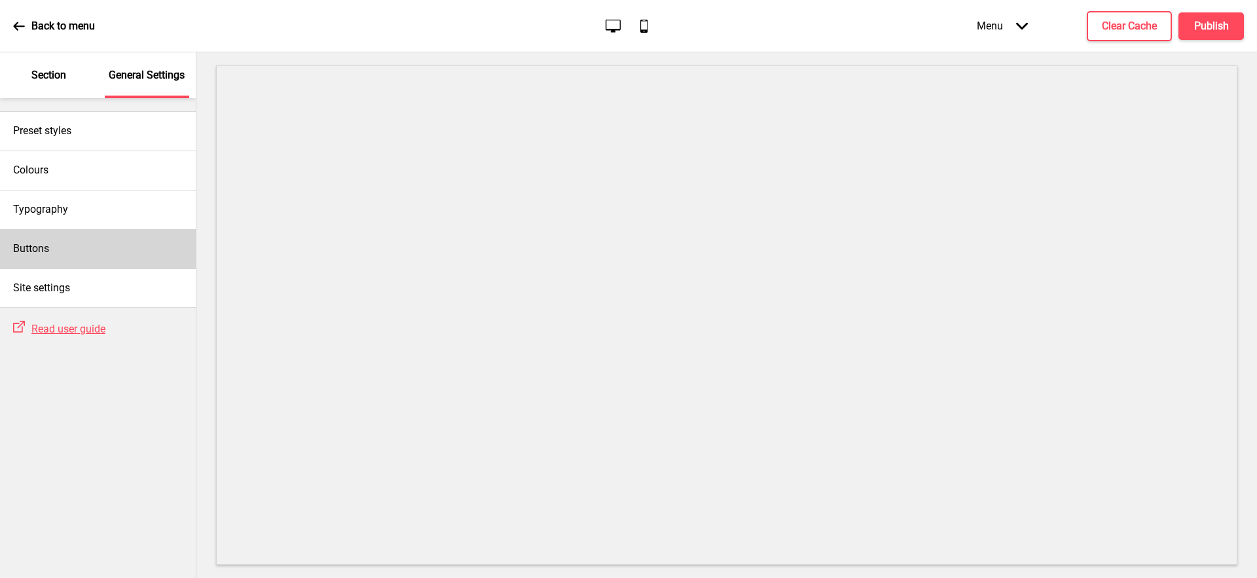
click at [124, 257] on div "Buttons" at bounding box center [98, 248] width 196 height 39
select select "outline"
select select "pill"
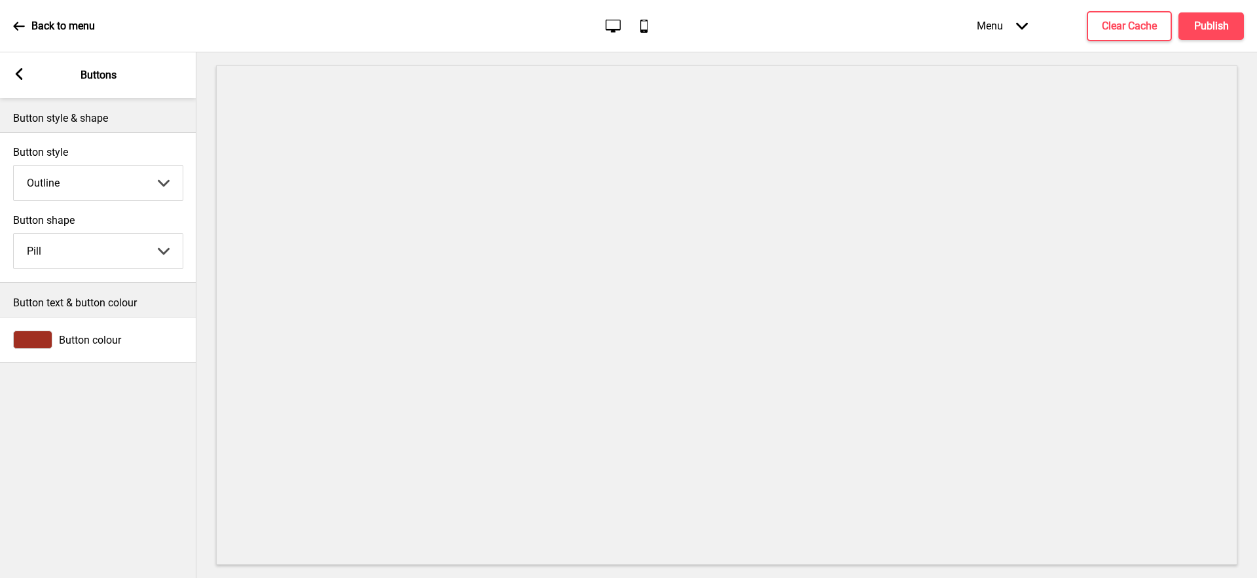
click at [16, 73] on rect at bounding box center [19, 74] width 12 height 12
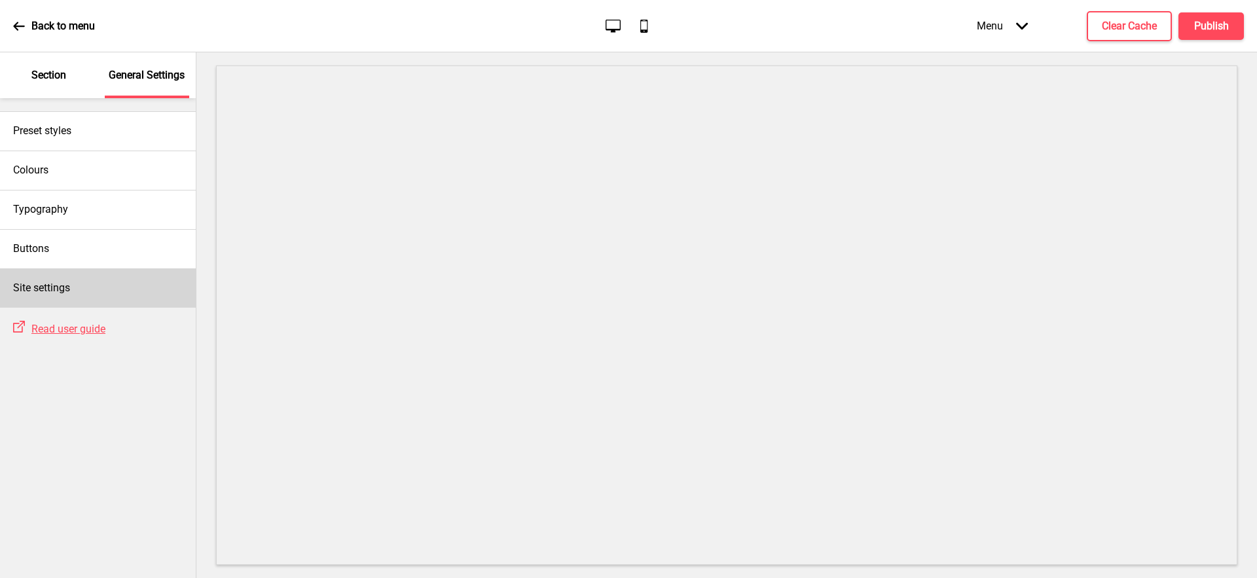
click at [94, 292] on div "Site settings" at bounding box center [98, 287] width 196 height 39
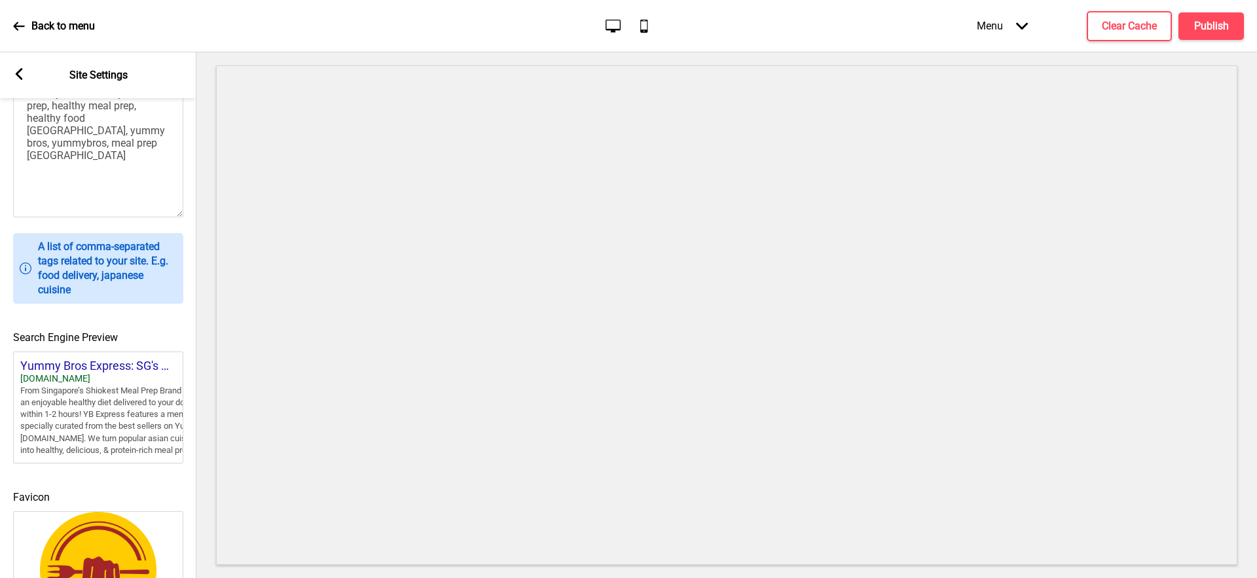
scroll to position [484, 0]
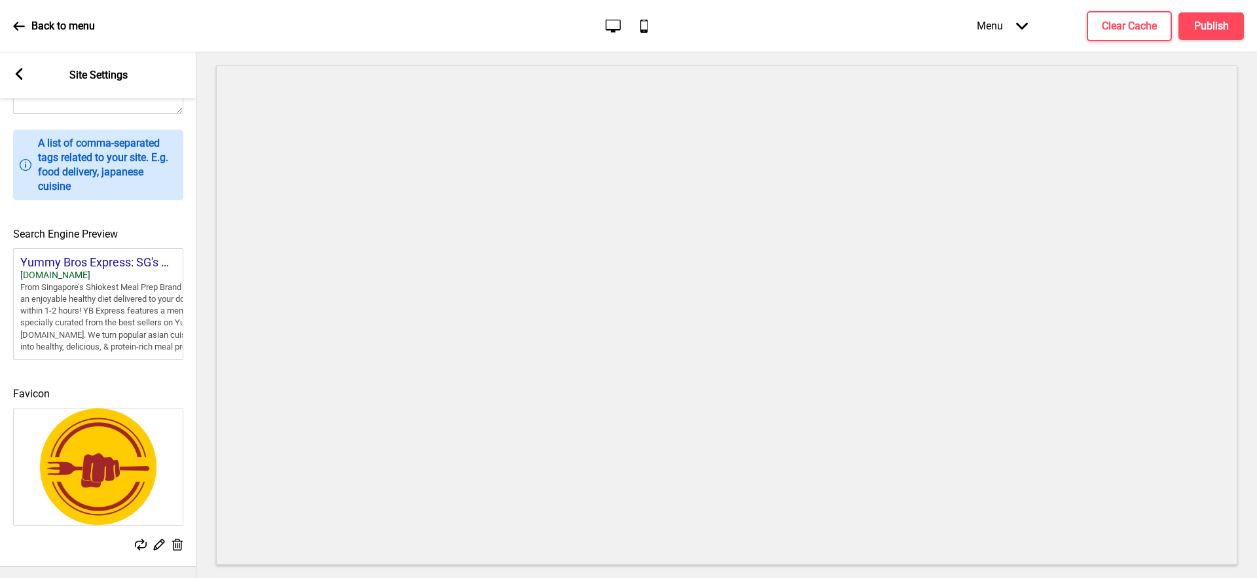
click at [21, 73] on rect at bounding box center [19, 74] width 12 height 12
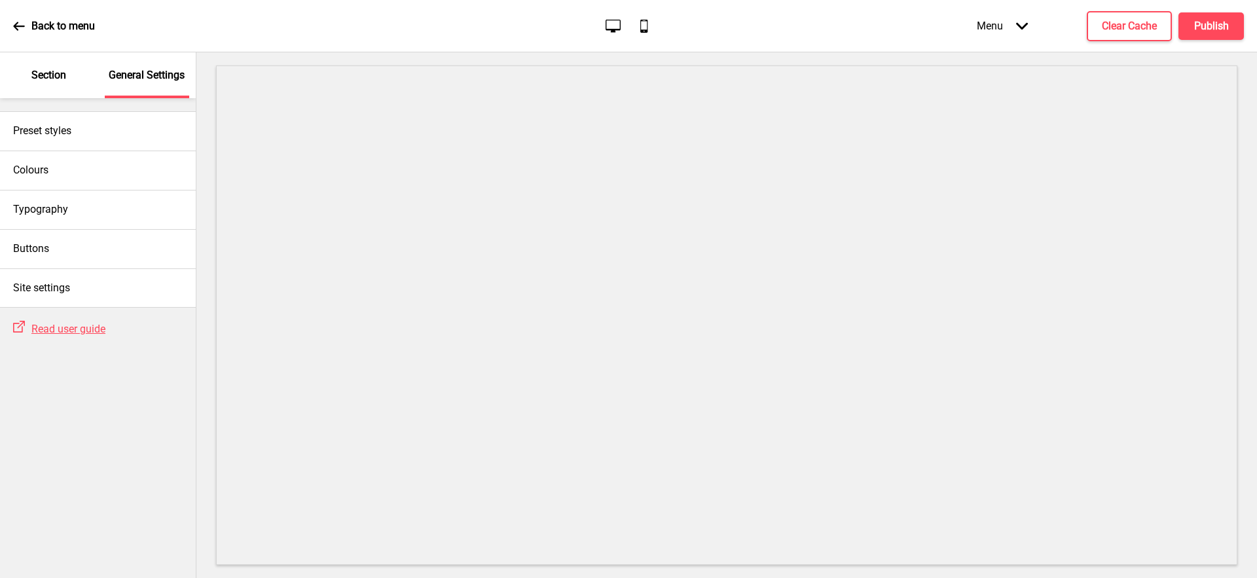
click at [19, 26] on icon at bounding box center [18, 26] width 11 height 9
